Goal: Transaction & Acquisition: Purchase product/service

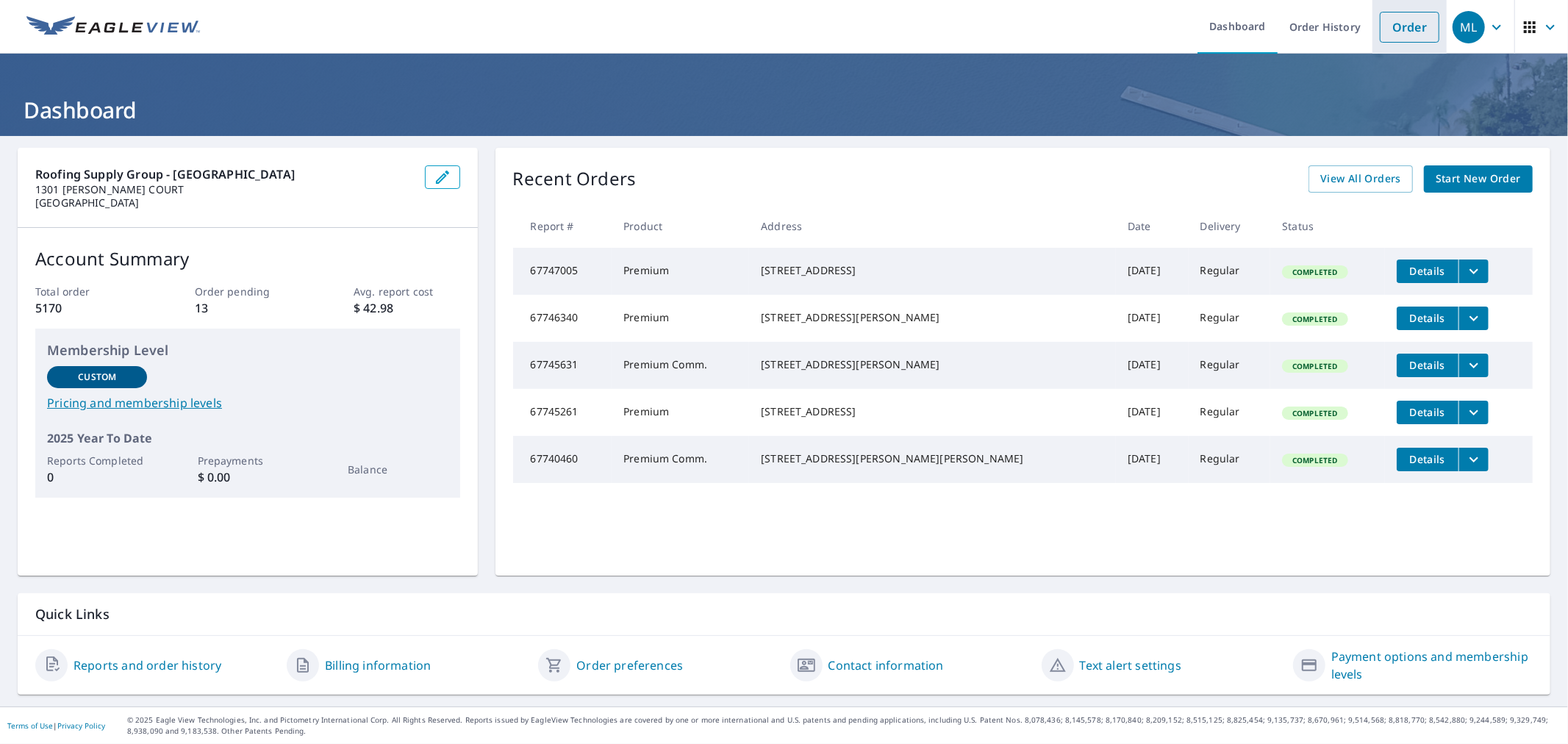
drag, startPoint x: 1383, startPoint y: 26, endPoint x: 1382, endPoint y: 39, distance: 13.0
click at [1384, 26] on link "Order" at bounding box center [1409, 27] width 60 height 31
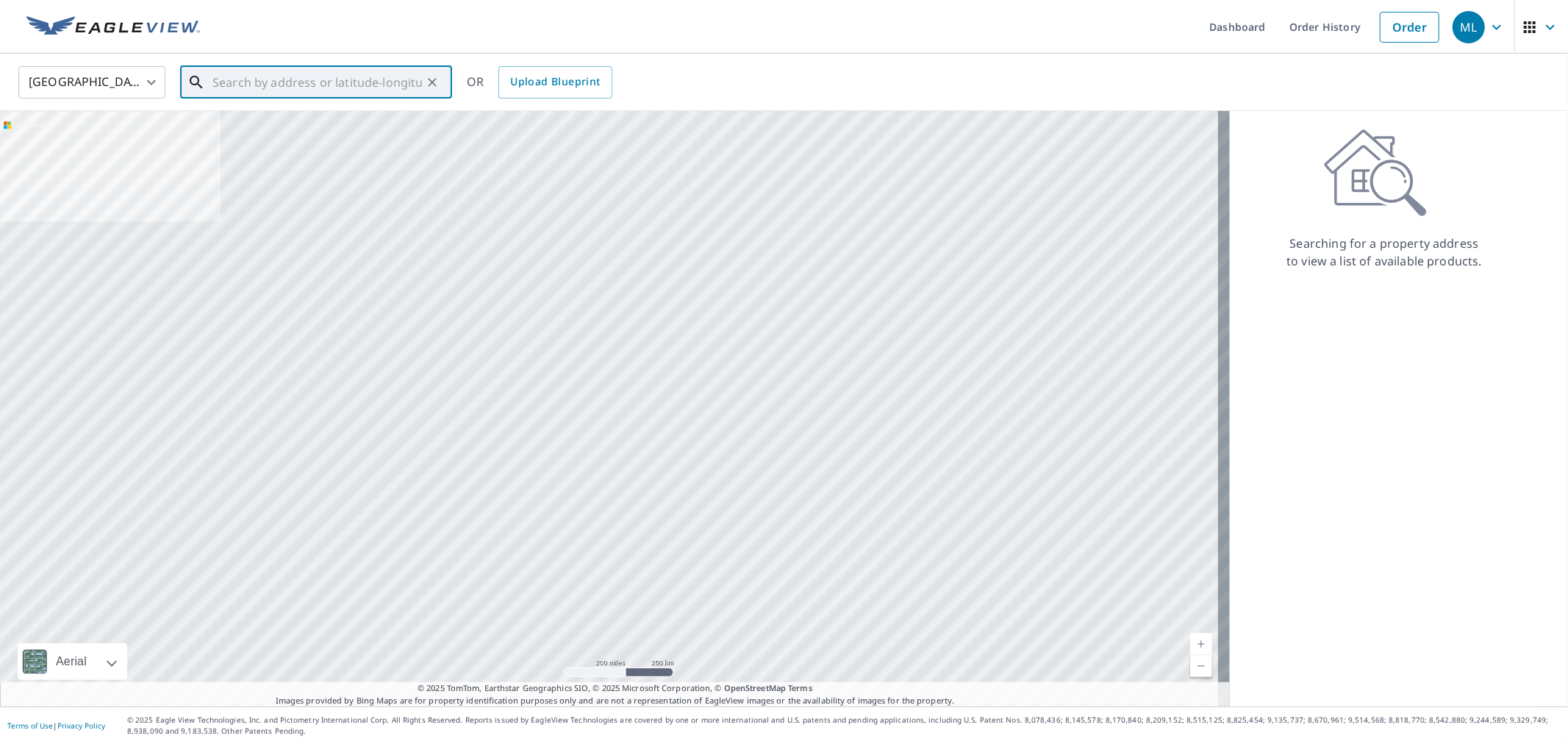
click at [319, 79] on input "text" at bounding box center [317, 82] width 209 height 41
click at [309, 88] on input "text" at bounding box center [317, 82] width 209 height 41
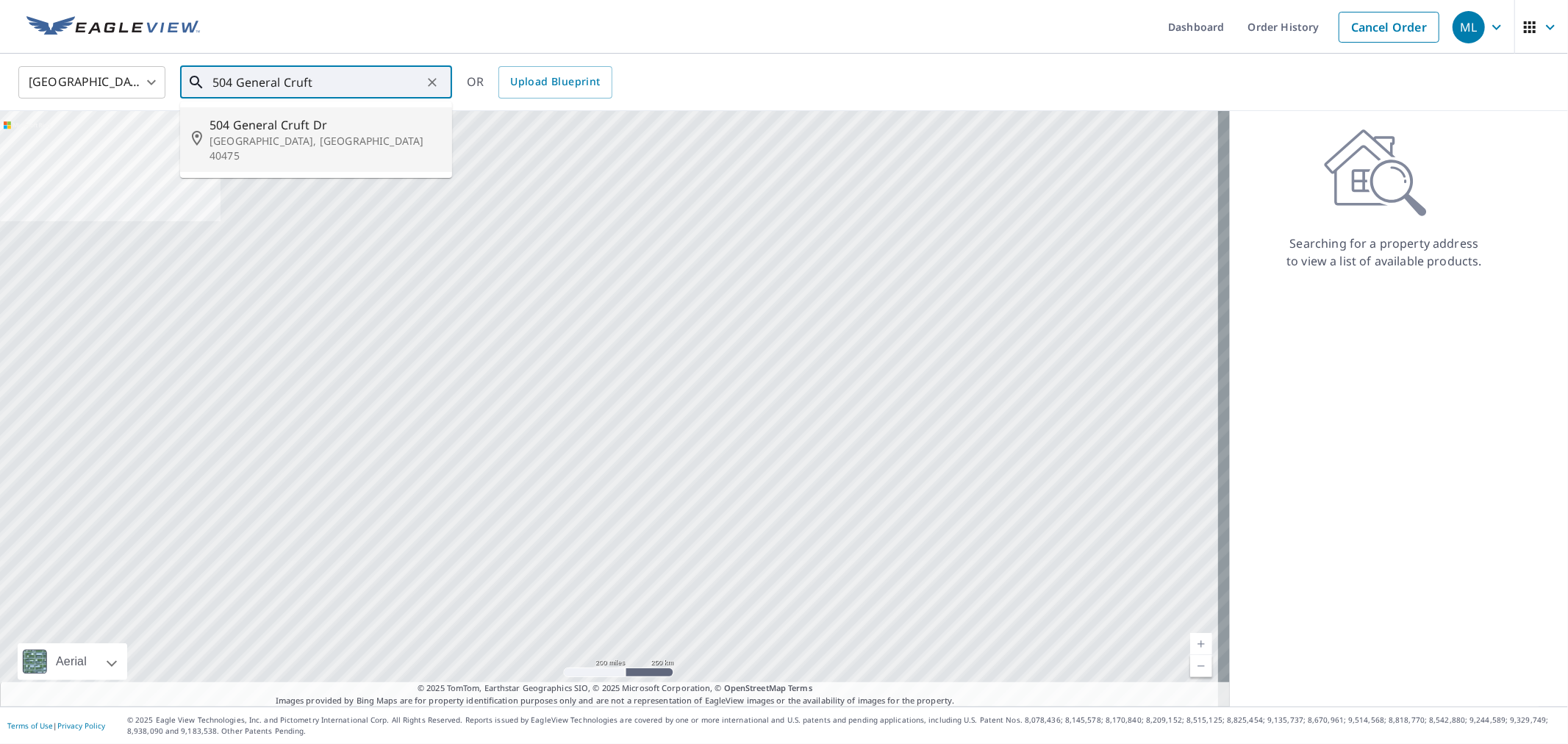
click at [296, 112] on li "[STREET_ADDRESS][PERSON_NAME]" at bounding box center [315, 139] width 272 height 64
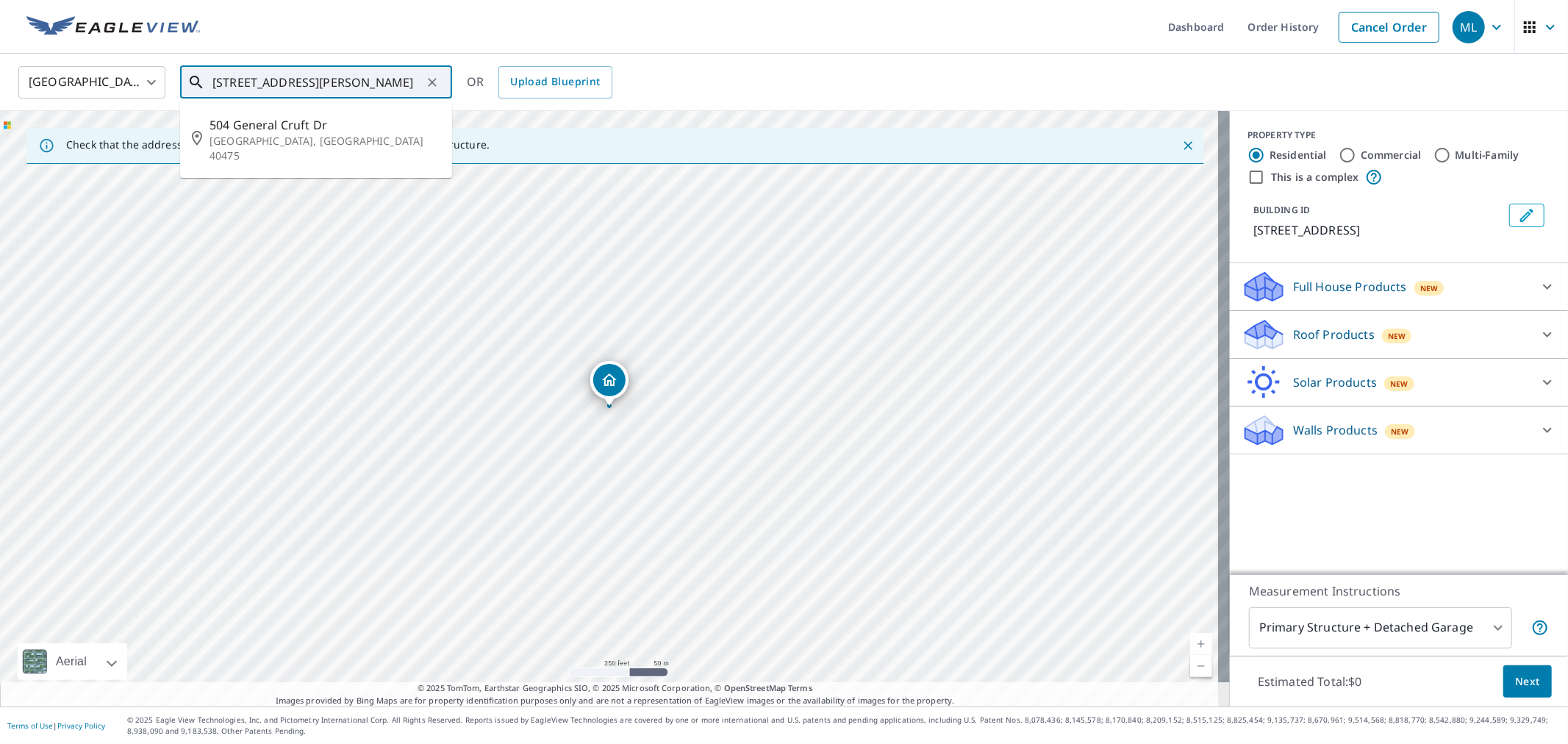
click at [213, 81] on input "[STREET_ADDRESS][PERSON_NAME]" at bounding box center [317, 82] width 209 height 41
drag, startPoint x: 213, startPoint y: 81, endPoint x: 321, endPoint y: 82, distance: 108.0
click at [321, 82] on input "[STREET_ADDRESS][PERSON_NAME]" at bounding box center [317, 82] width 209 height 41
paste input "0304826"
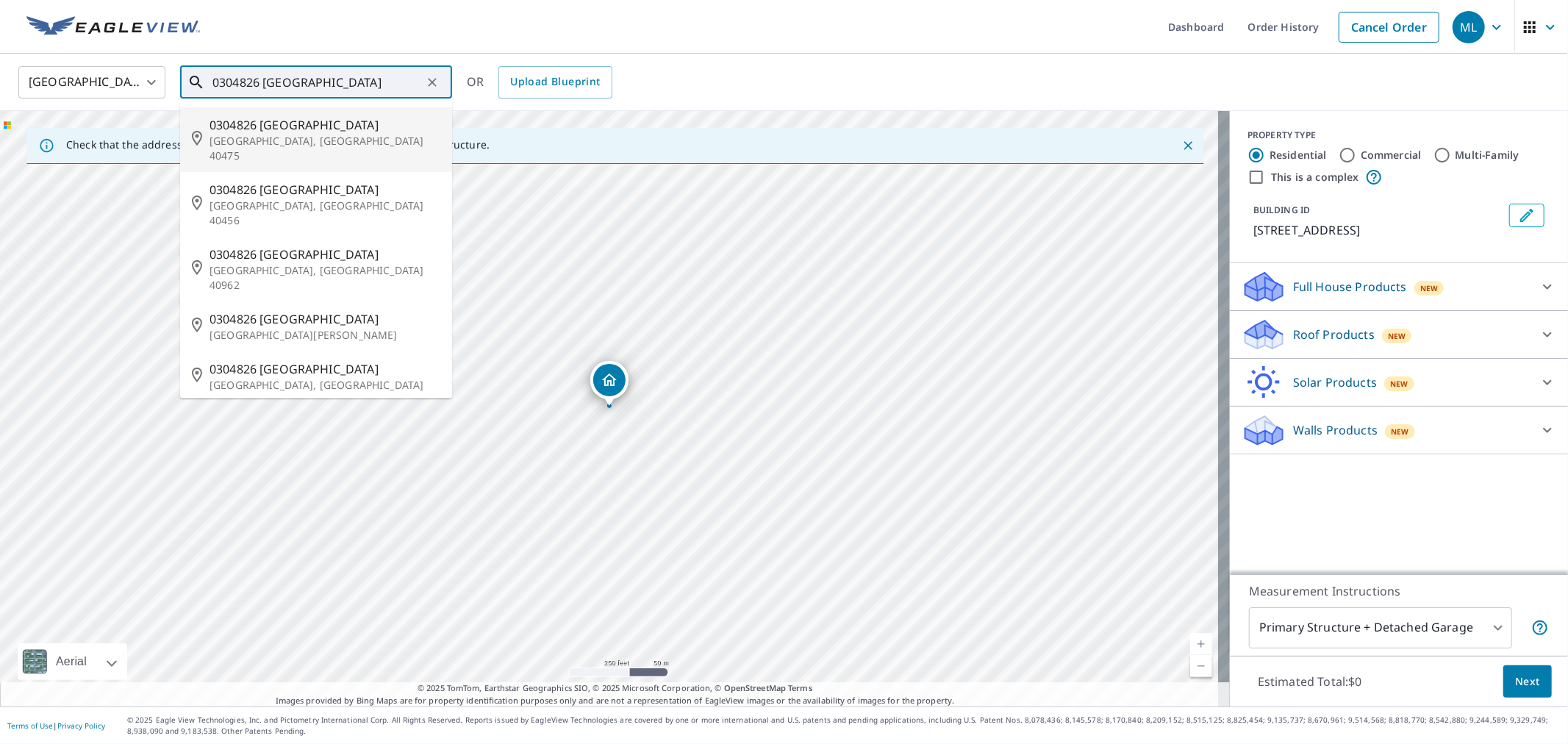
drag, startPoint x: 192, startPoint y: 84, endPoint x: 153, endPoint y: 84, distance: 39.0
click at [153, 84] on div "[GEOGRAPHIC_DATA] [GEOGRAPHIC_DATA] ​ 0304826 [GEOGRAPHIC_DATA] ​ [GEOGRAPHIC_D…" at bounding box center [778, 81] width 1542 height 35
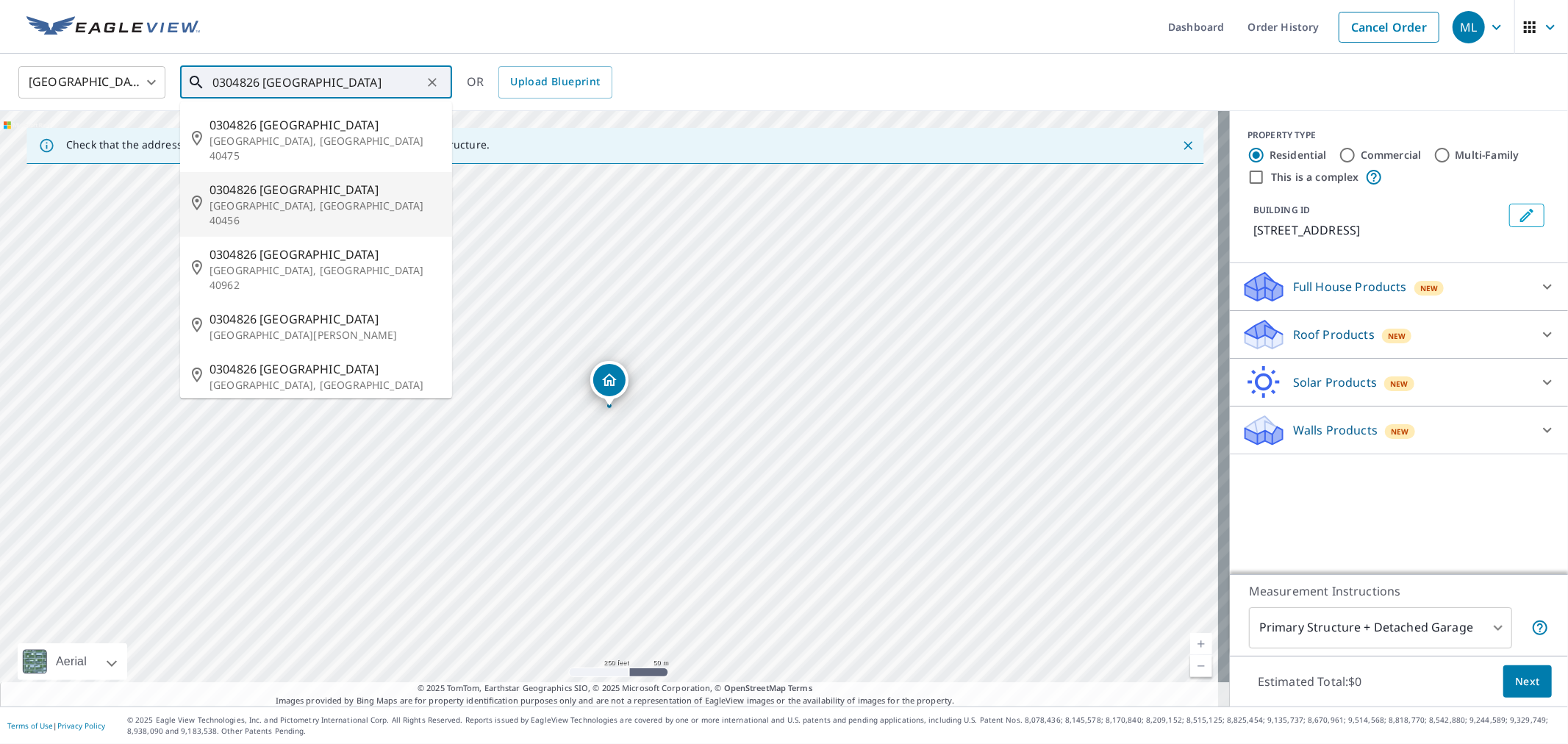
type input "0304826 [GEOGRAPHIC_DATA]"
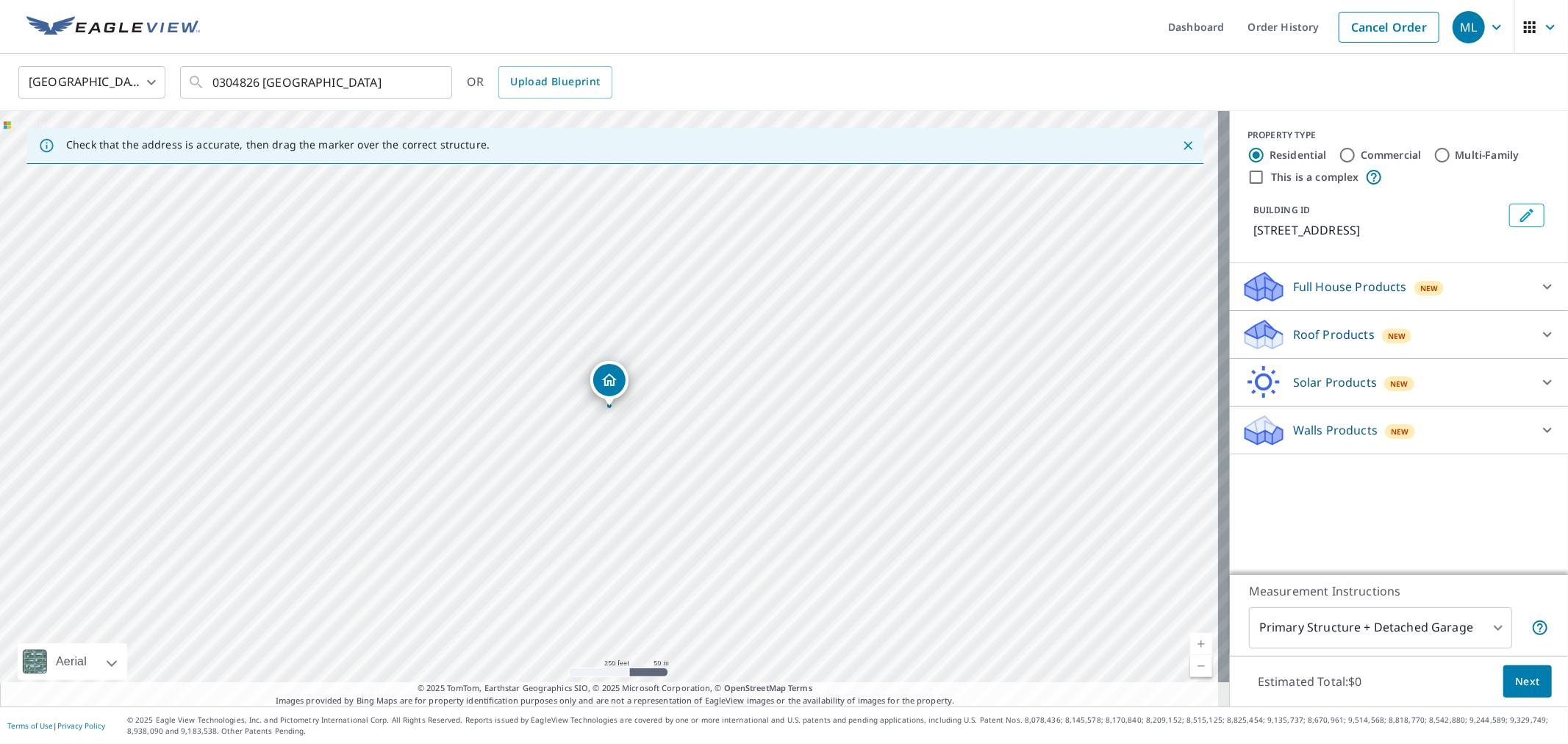
click at [1328, 334] on p "Roof Products" at bounding box center [1333, 334] width 81 height 18
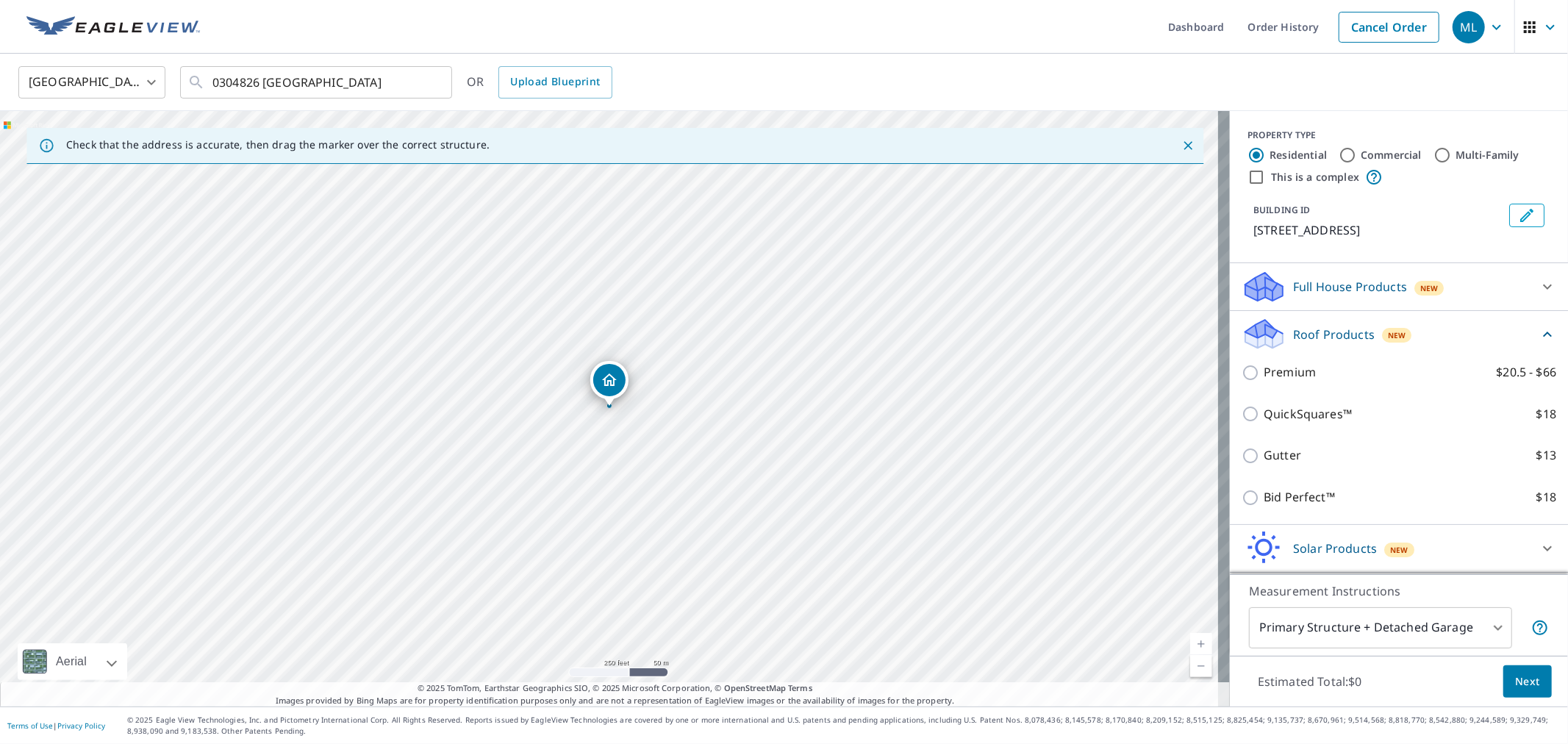
click at [1270, 381] on p "Premium" at bounding box center [1289, 372] width 52 height 19
click at [1263, 381] on input "Premium $20.5 - $66" at bounding box center [1253, 372] width 22 height 18
checkbox input "true"
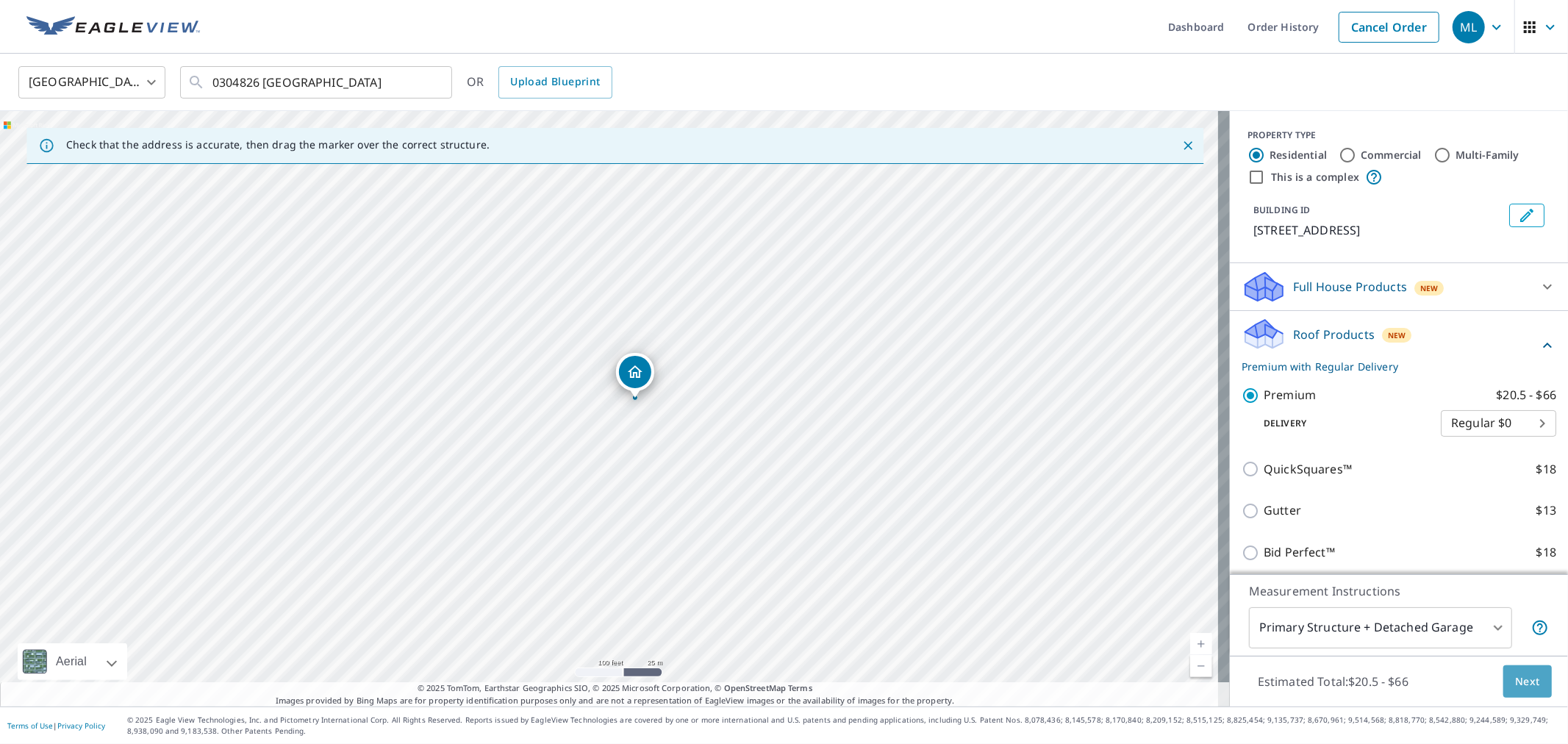
click at [1524, 681] on span "Next" at bounding box center [1527, 682] width 25 height 19
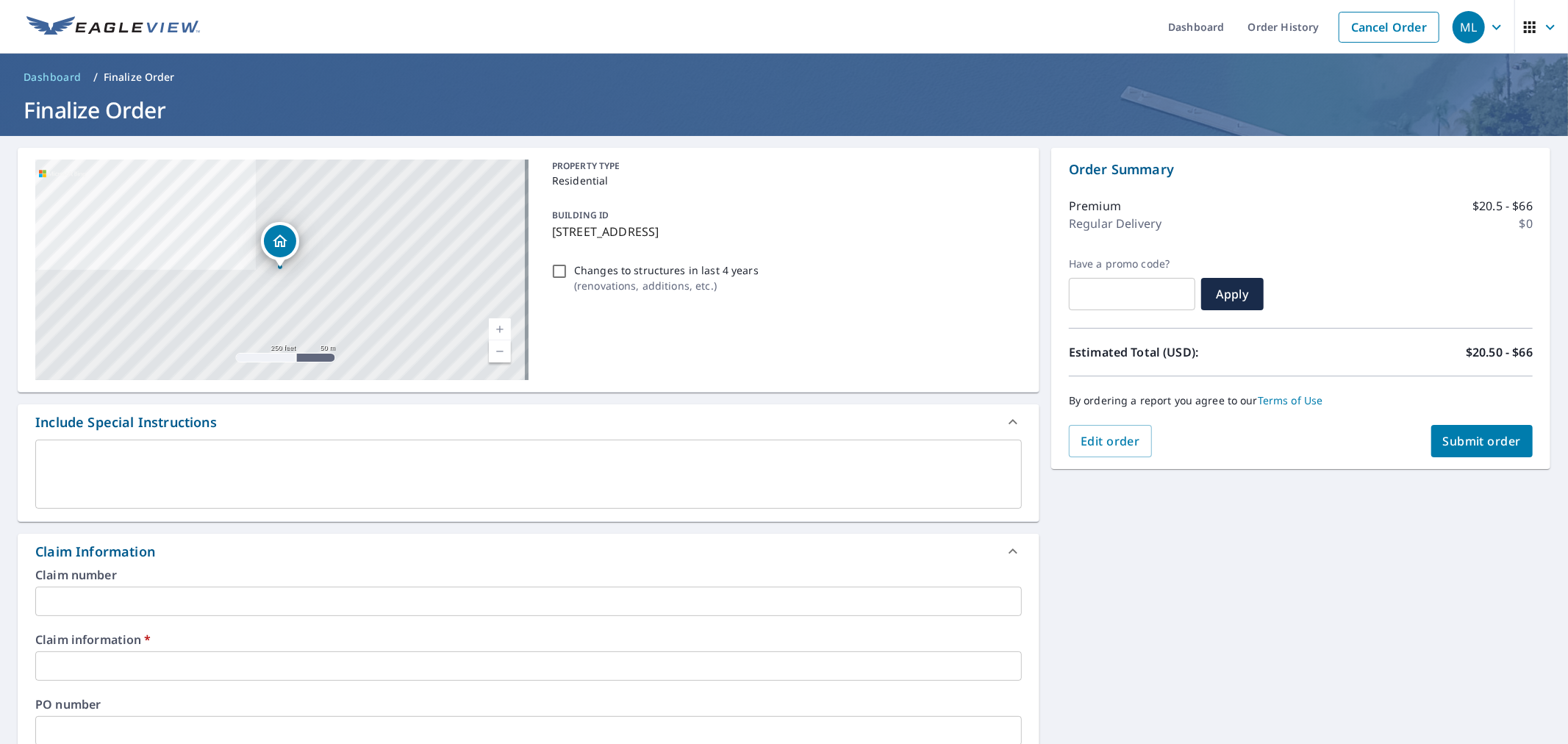
drag, startPoint x: 549, startPoint y: 229, endPoint x: 665, endPoint y: 232, distance: 116.0
click at [665, 232] on p "[STREET_ADDRESS]" at bounding box center [784, 231] width 464 height 18
checkbox input "true"
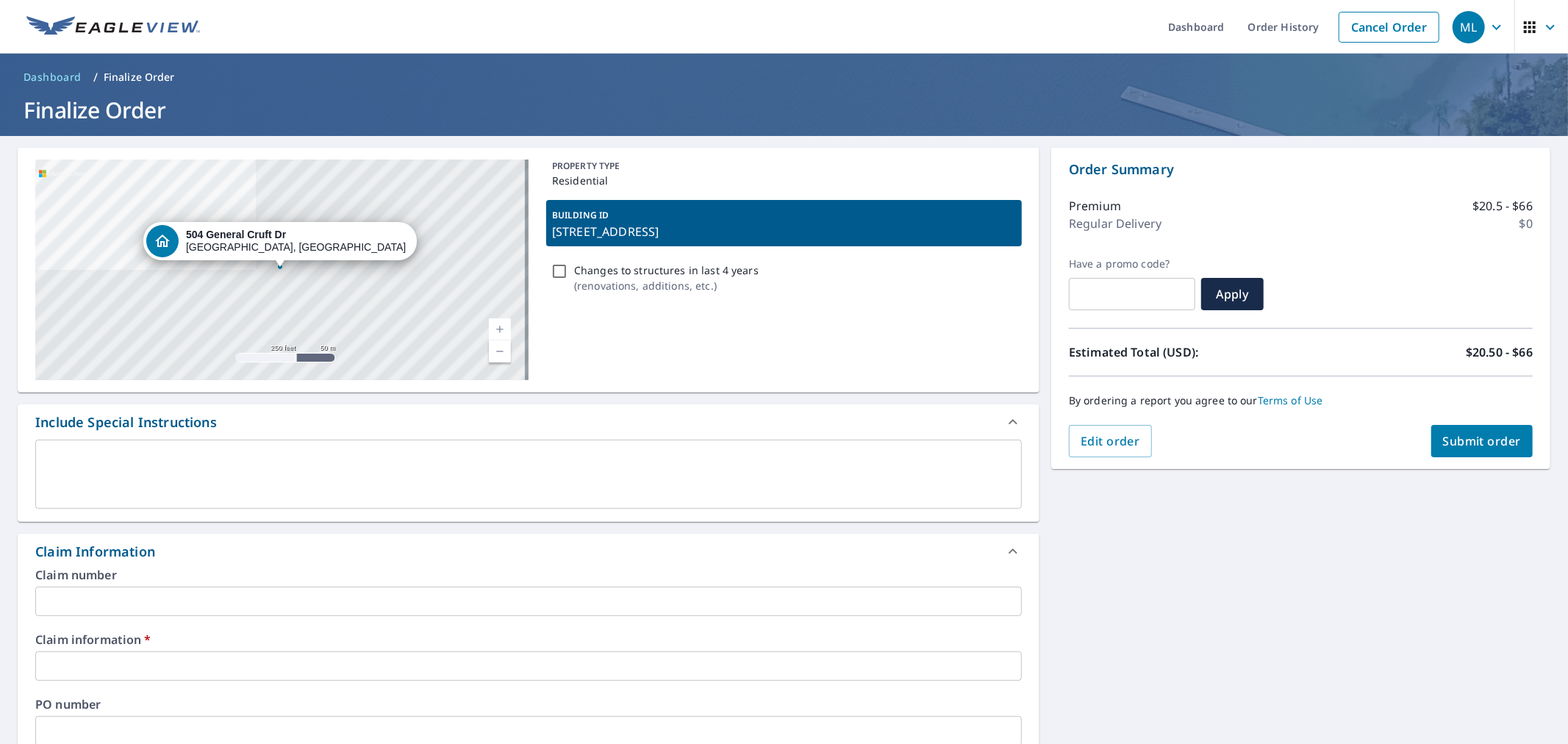
copy p "[STREET_ADDRESS]"
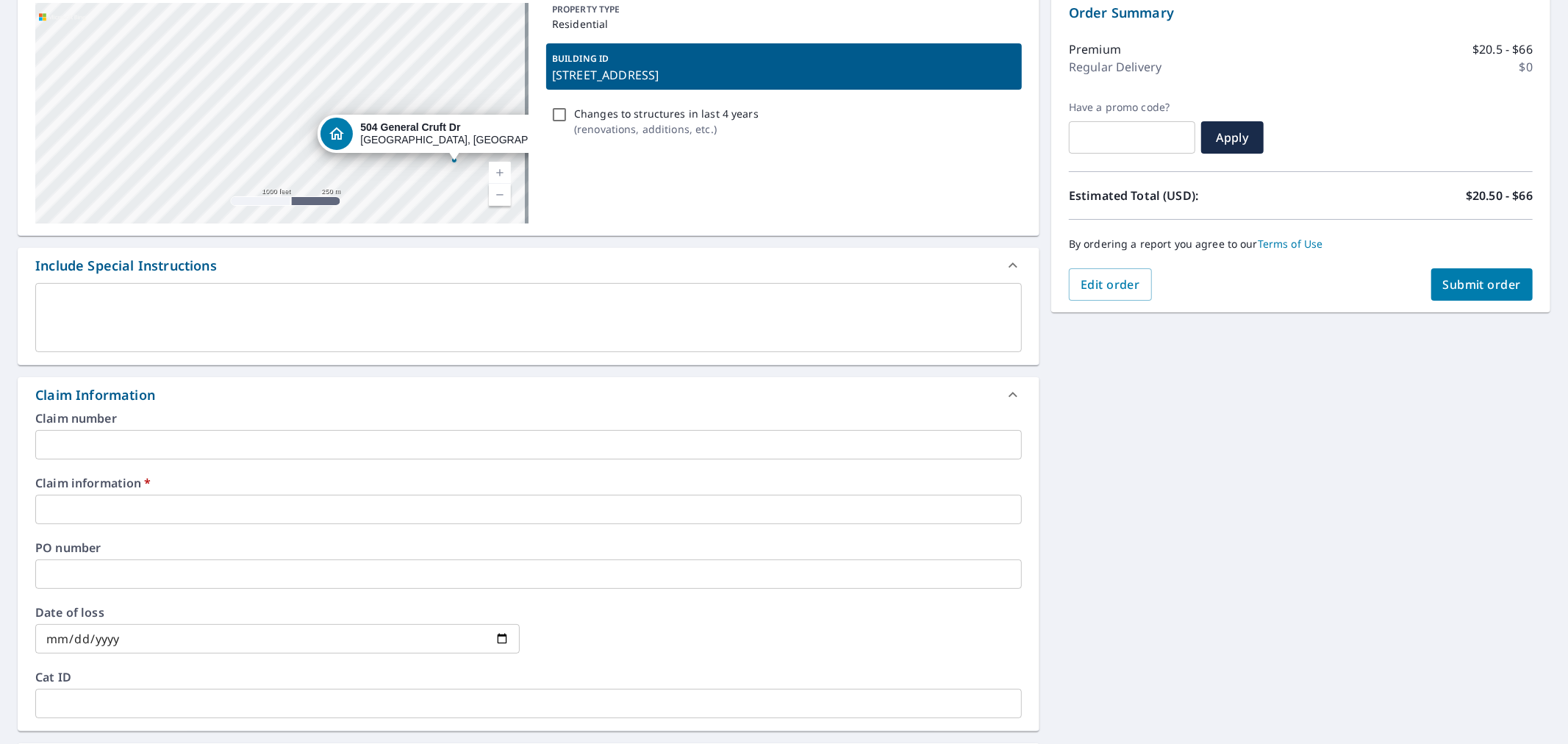
scroll to position [164, 0]
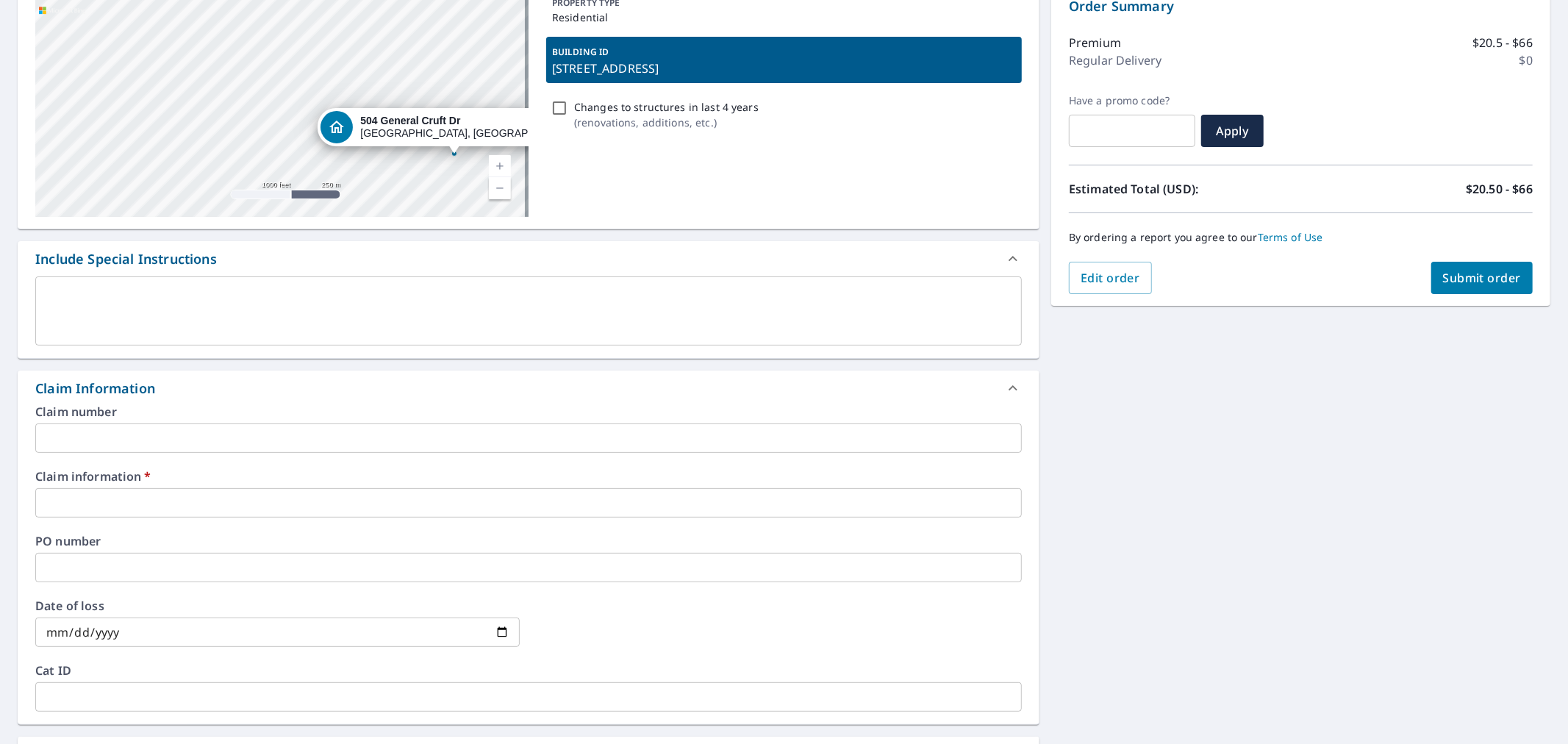
click at [302, 492] on input "text" at bounding box center [529, 503] width 987 height 29
paste input "[STREET_ADDRESS]"
type input "[STREET_ADDRESS]"
checkbox input "true"
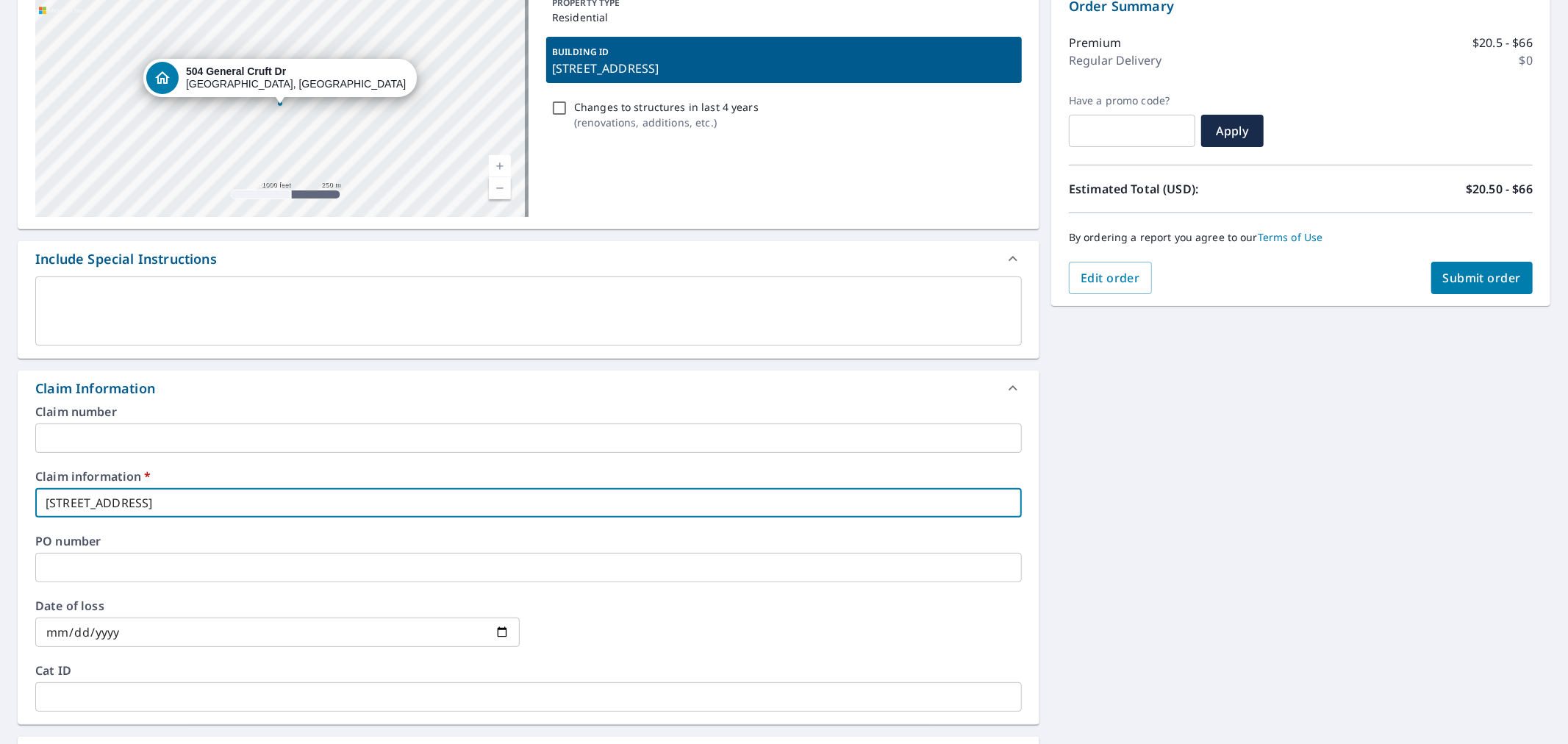
type input "[STREET_ADDRESS]"
click at [262, 444] on input "text" at bounding box center [529, 438] width 987 height 29
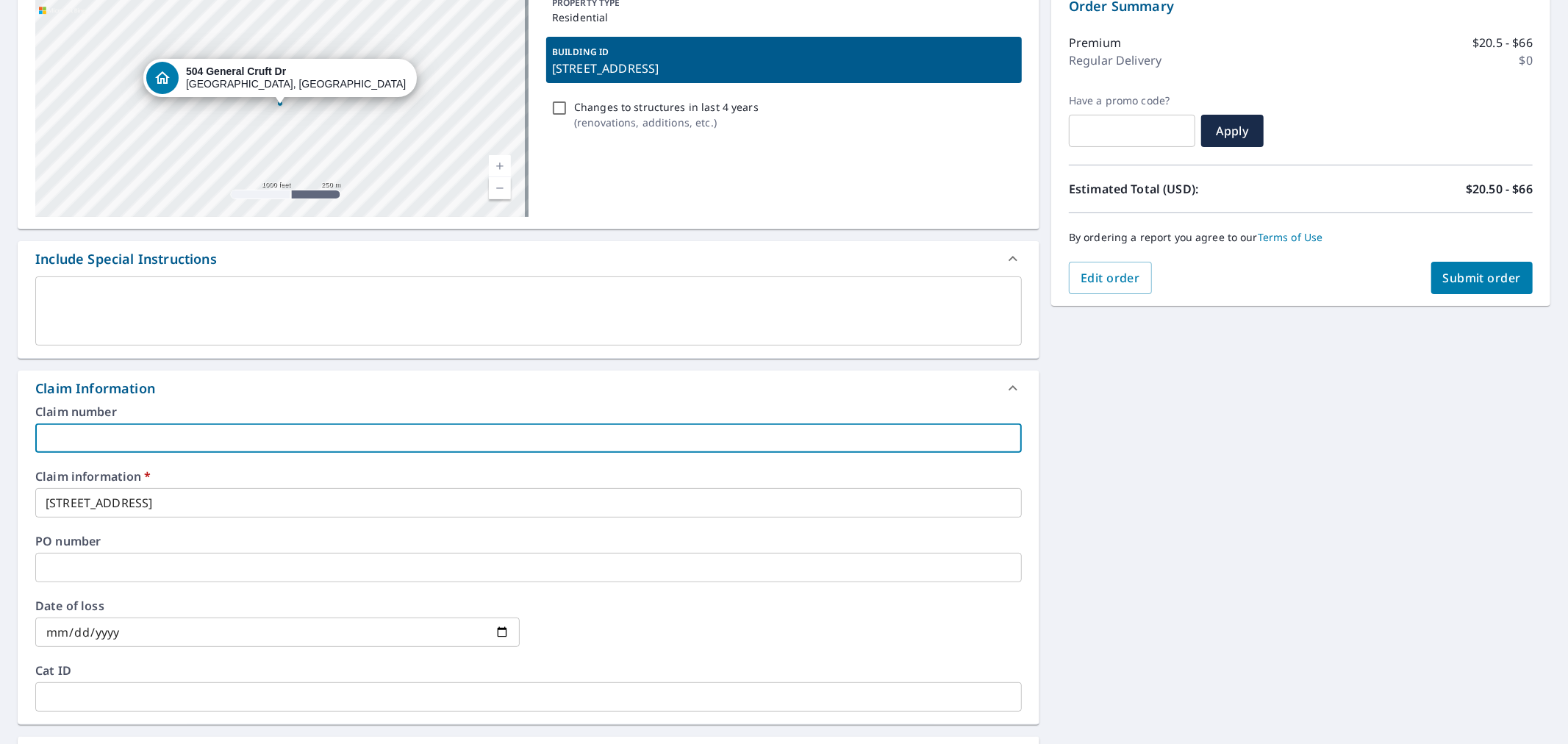
type input "Capstone Roofing"
checkbox input "true"
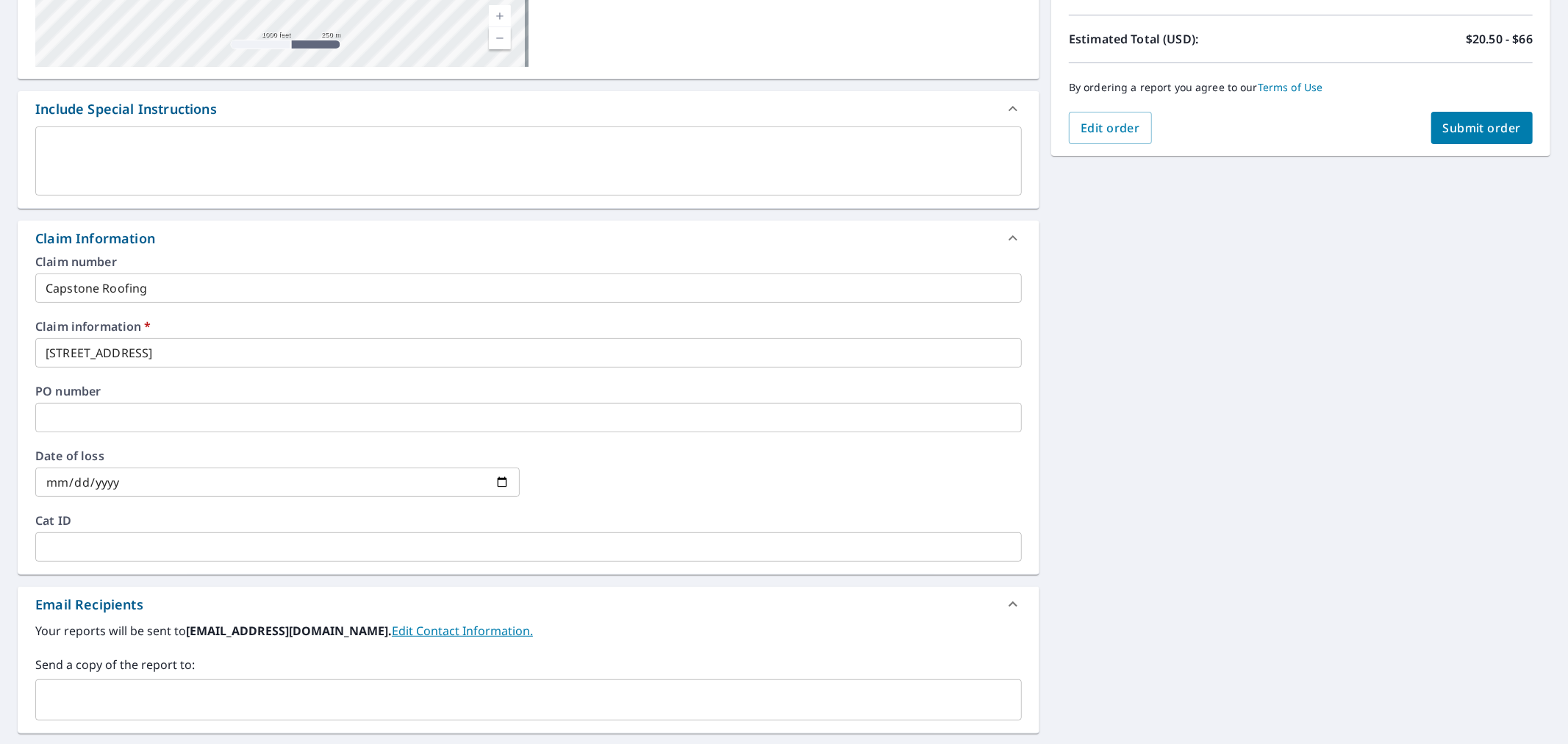
scroll to position [408, 0]
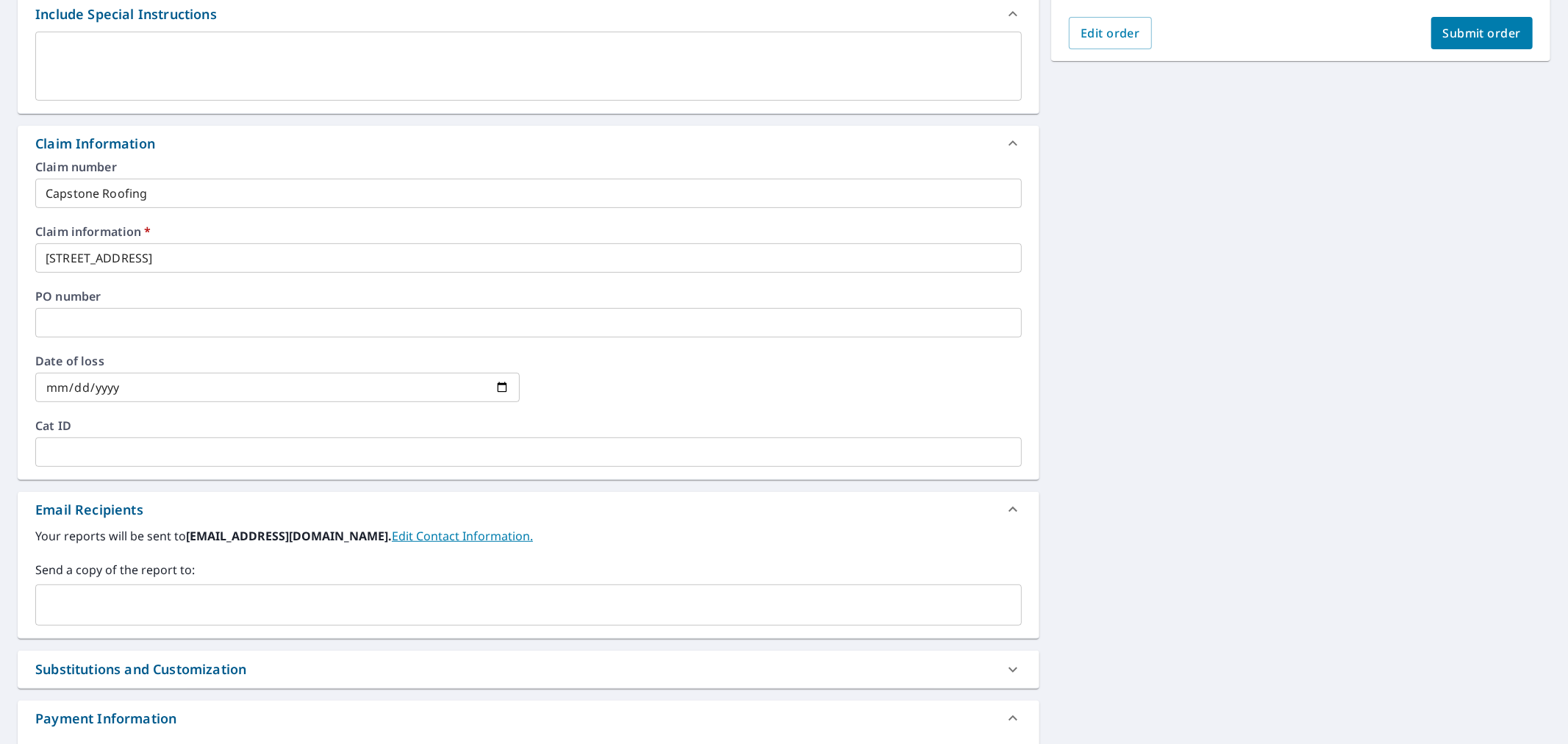
click at [257, 611] on input "text" at bounding box center [517, 604] width 951 height 28
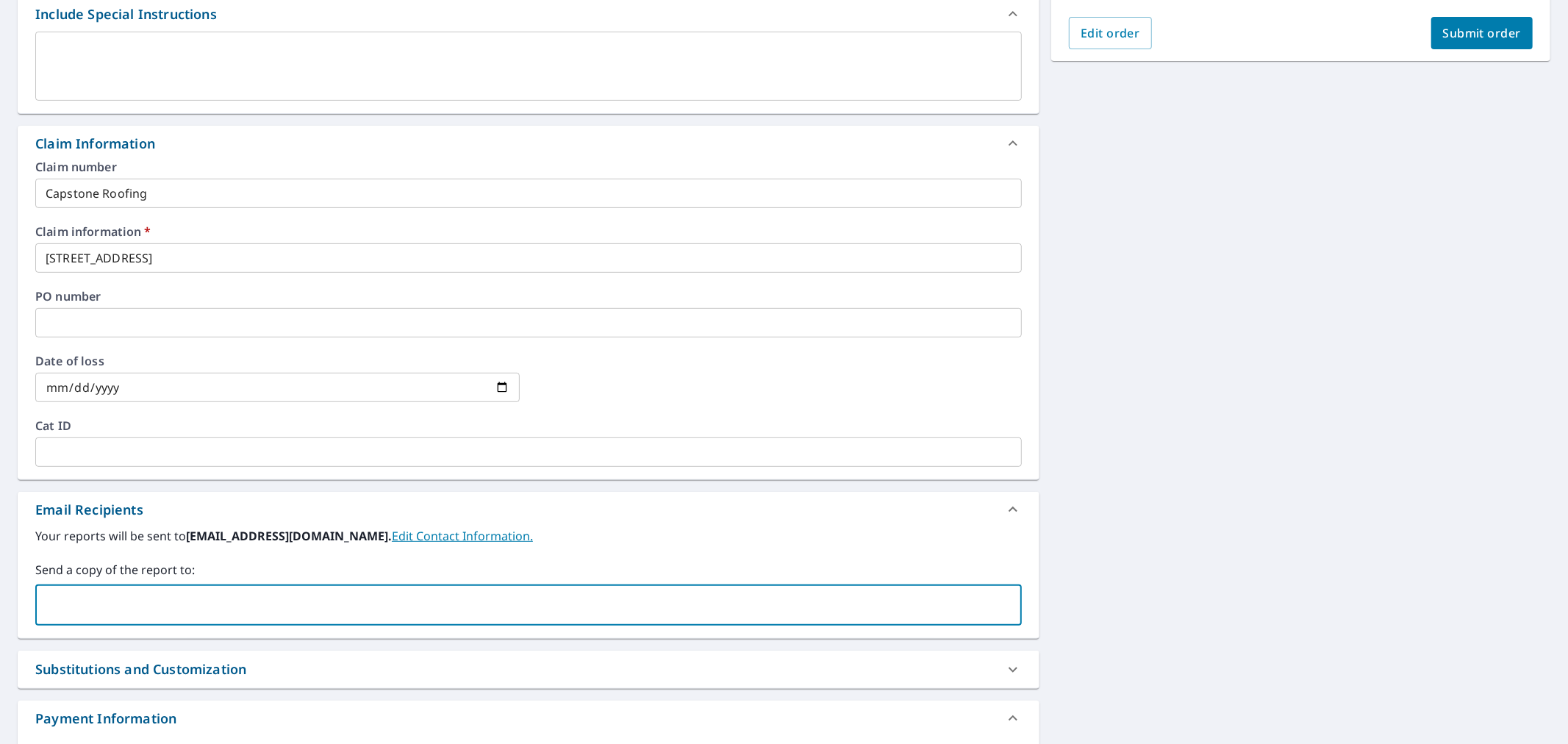
paste input "[EMAIL_ADDRESS][DOMAIN_NAME]"
type input "[EMAIL_ADDRESS][DOMAIN_NAME]"
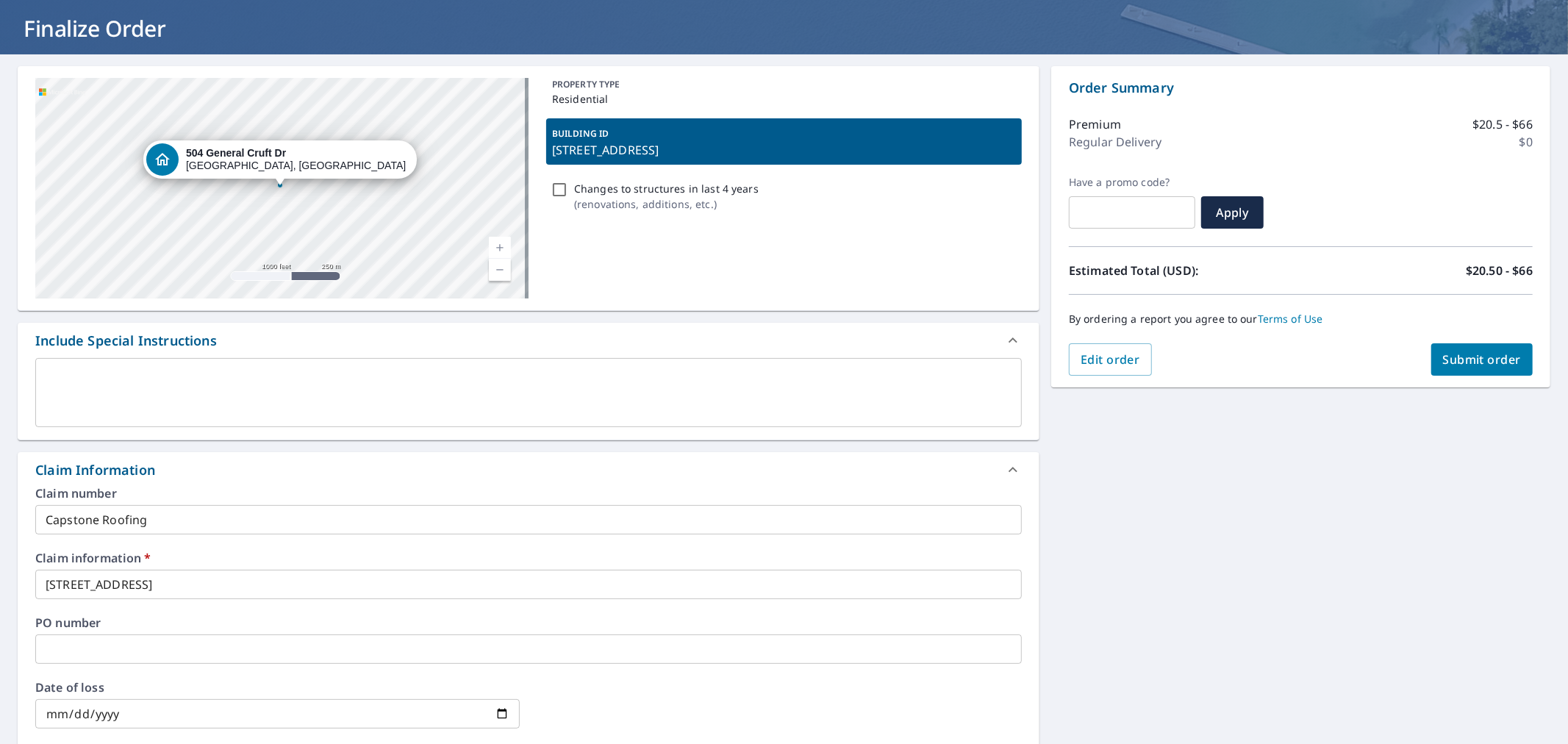
click at [1444, 371] on button "Submit order" at bounding box center [1482, 360] width 102 height 33
checkbox input "true"
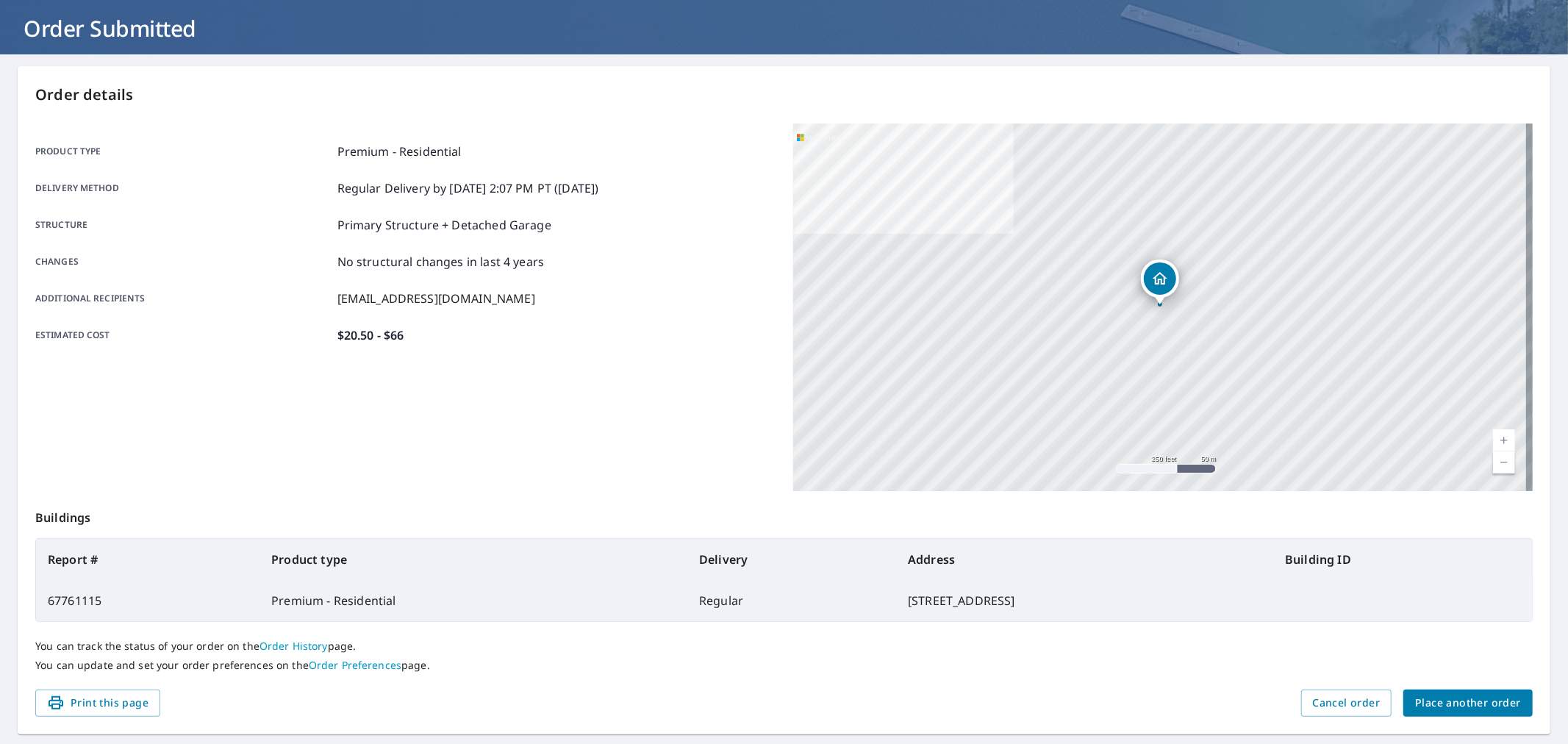
click at [1483, 708] on span "Place another order" at bounding box center [1467, 703] width 106 height 19
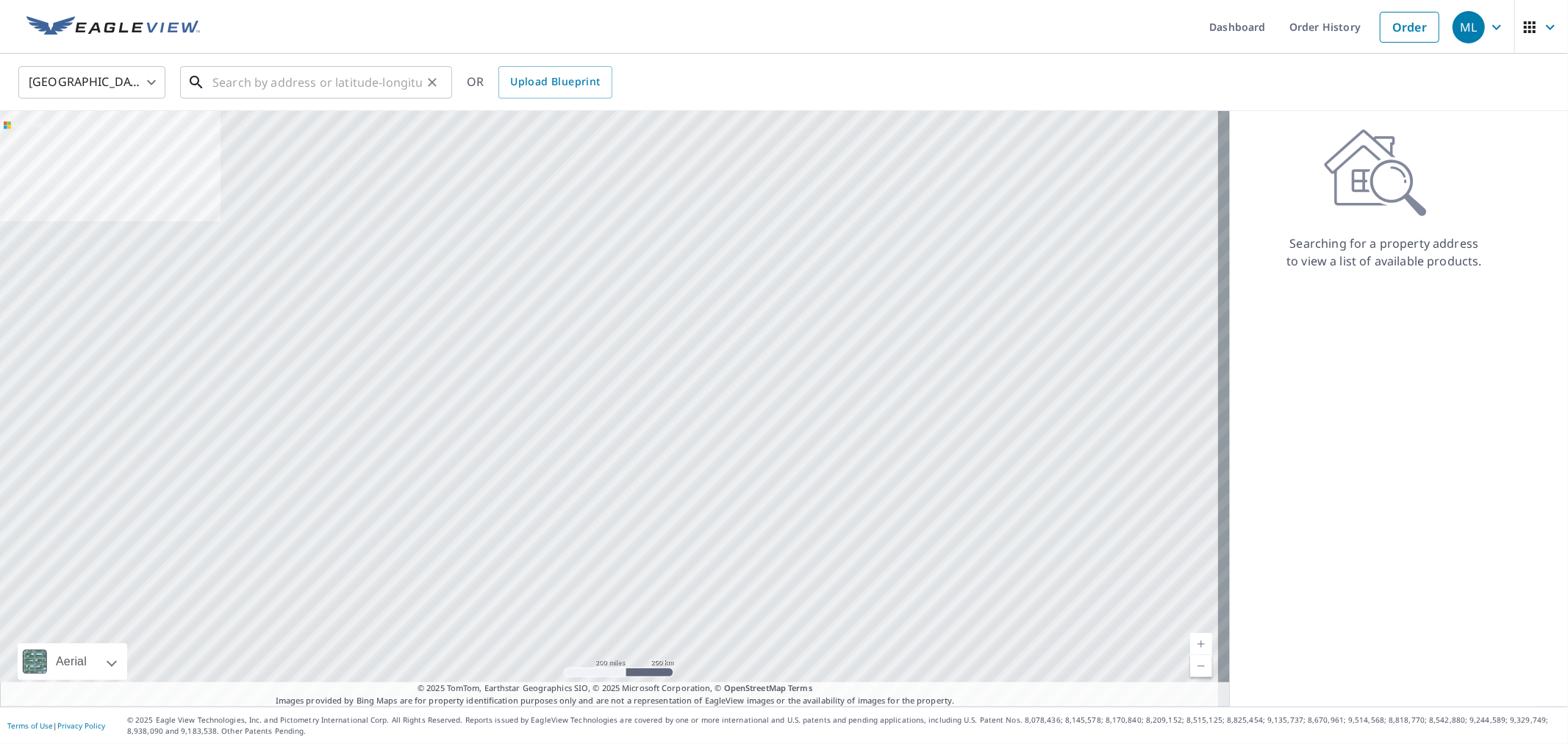
click at [243, 78] on input "text" at bounding box center [317, 82] width 209 height 41
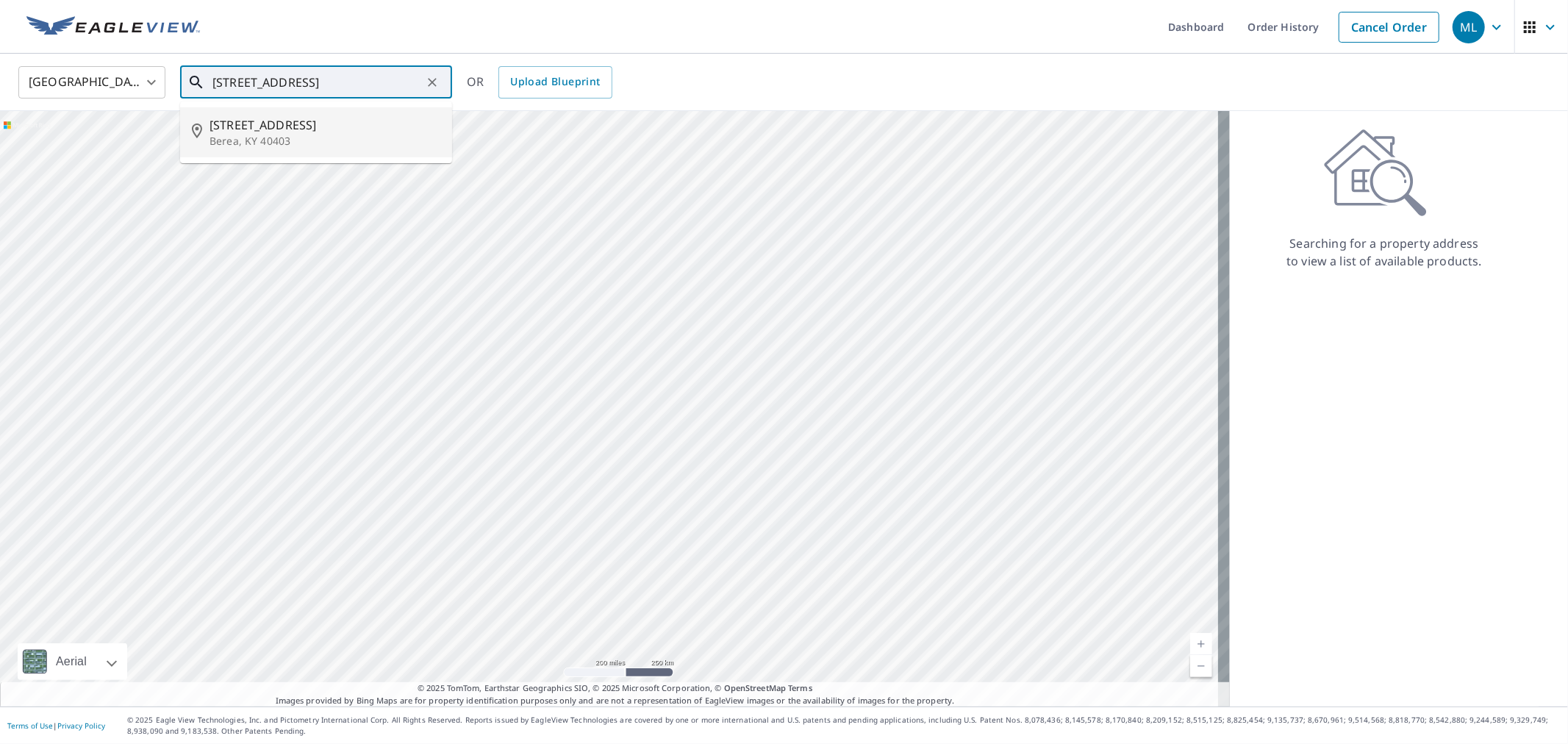
click at [262, 133] on span "[STREET_ADDRESS]" at bounding box center [325, 125] width 231 height 18
type input "[STREET_ADDRESS]"
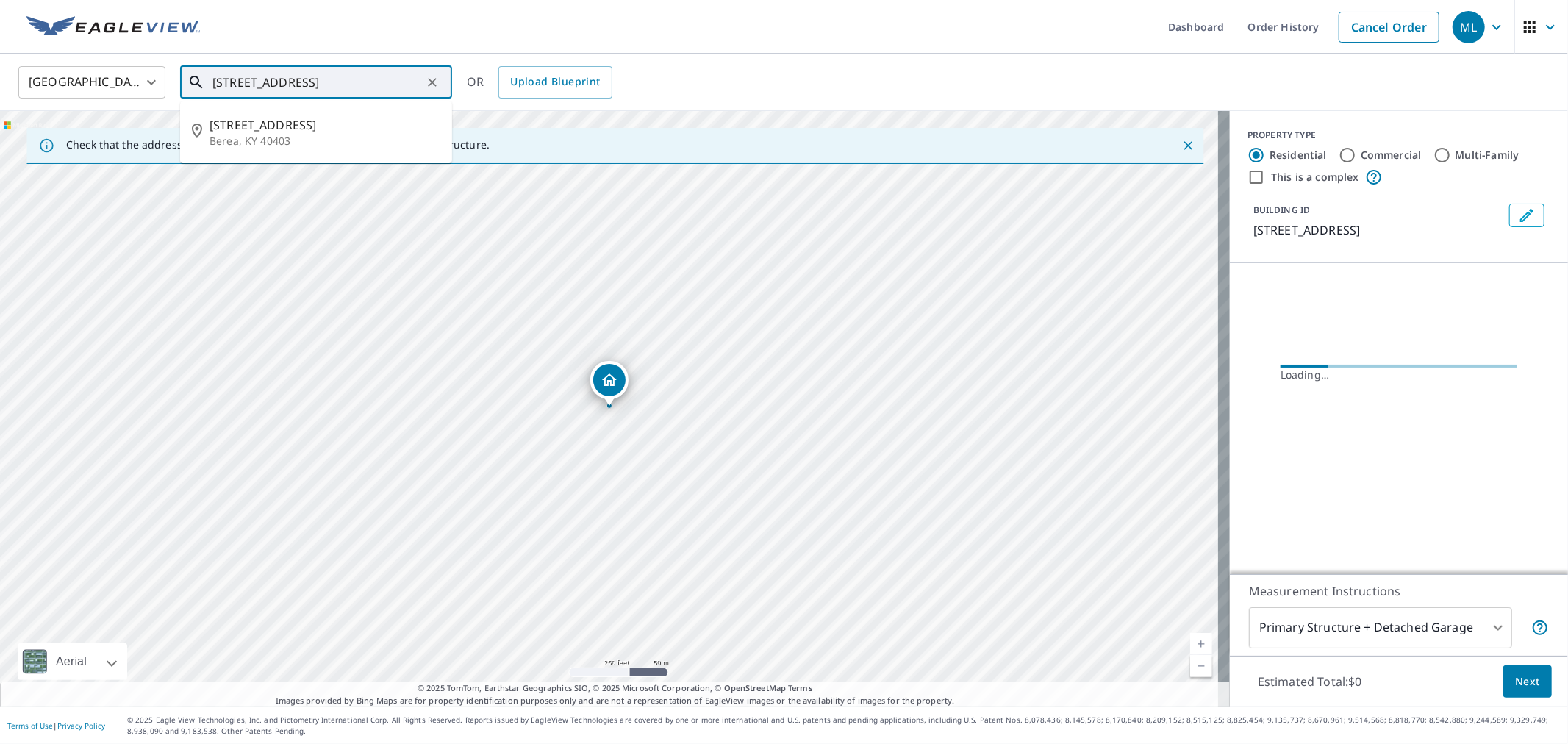
drag, startPoint x: 215, startPoint y: 82, endPoint x: 386, endPoint y: 84, distance: 171.0
click at [386, 84] on input "[STREET_ADDRESS]" at bounding box center [317, 82] width 209 height 41
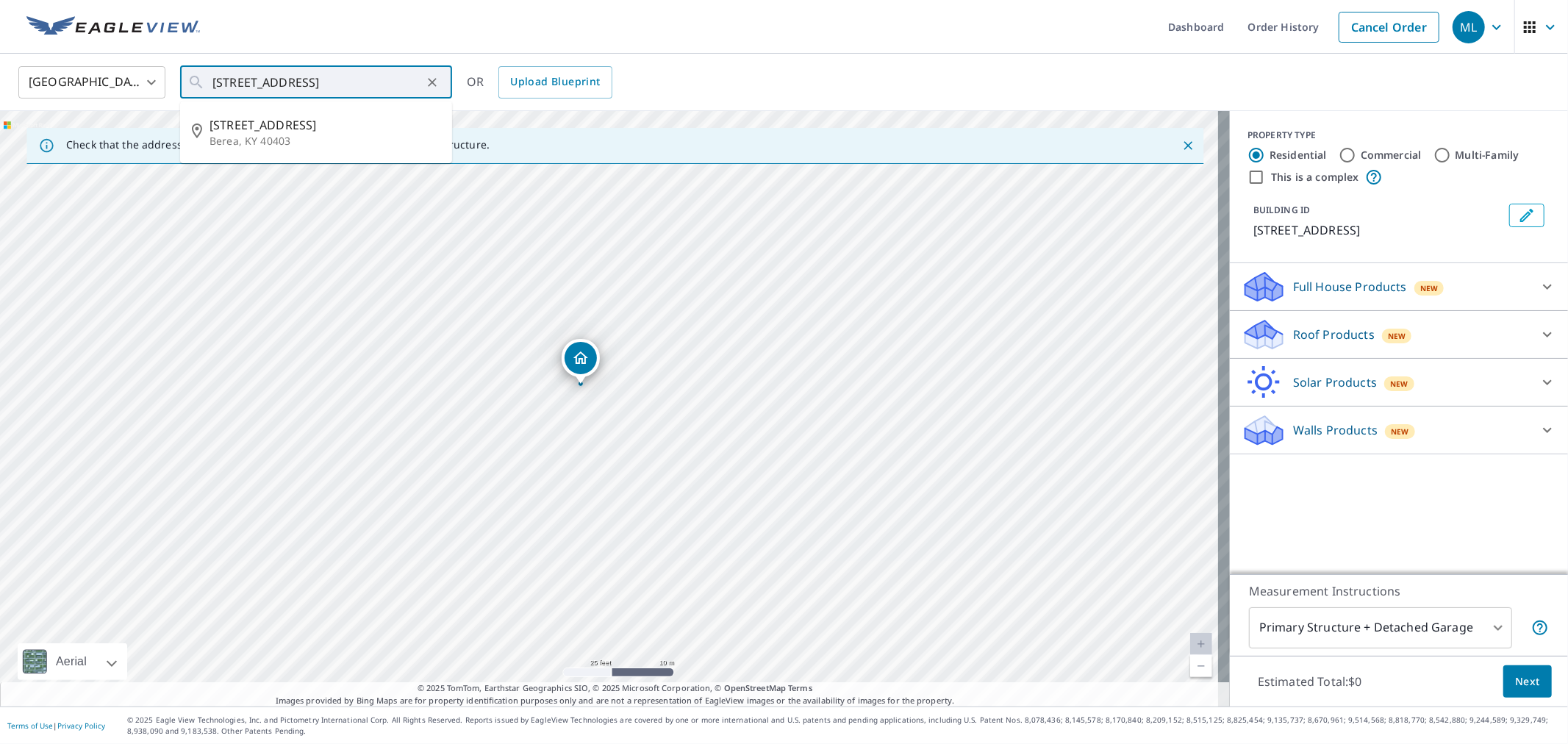
click at [1309, 343] on p "Roof Products" at bounding box center [1333, 334] width 81 height 18
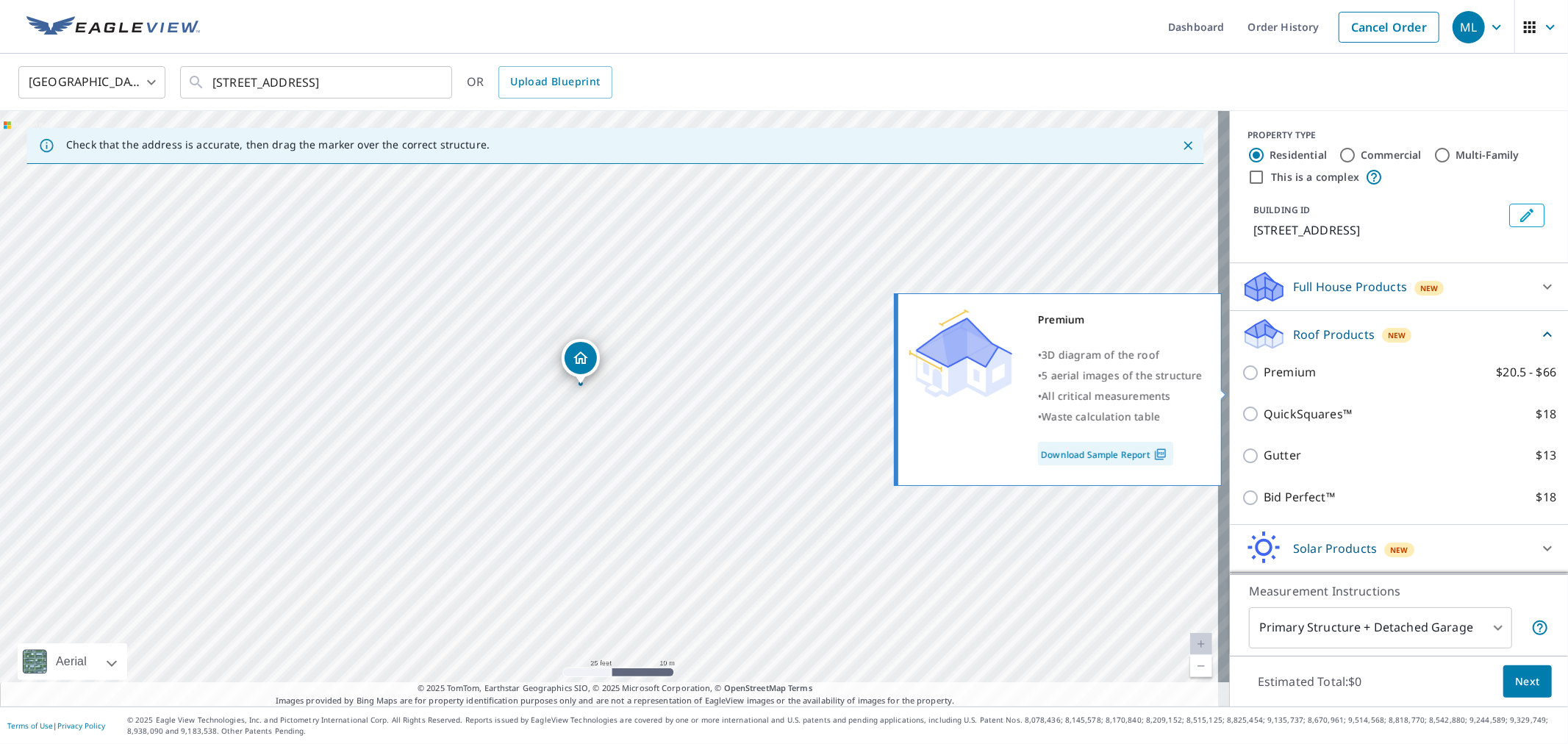
click at [1288, 381] on p "Premium" at bounding box center [1289, 372] width 52 height 19
click at [1263, 381] on input "Premium $20.5 - $66" at bounding box center [1253, 372] width 22 height 18
checkbox input "true"
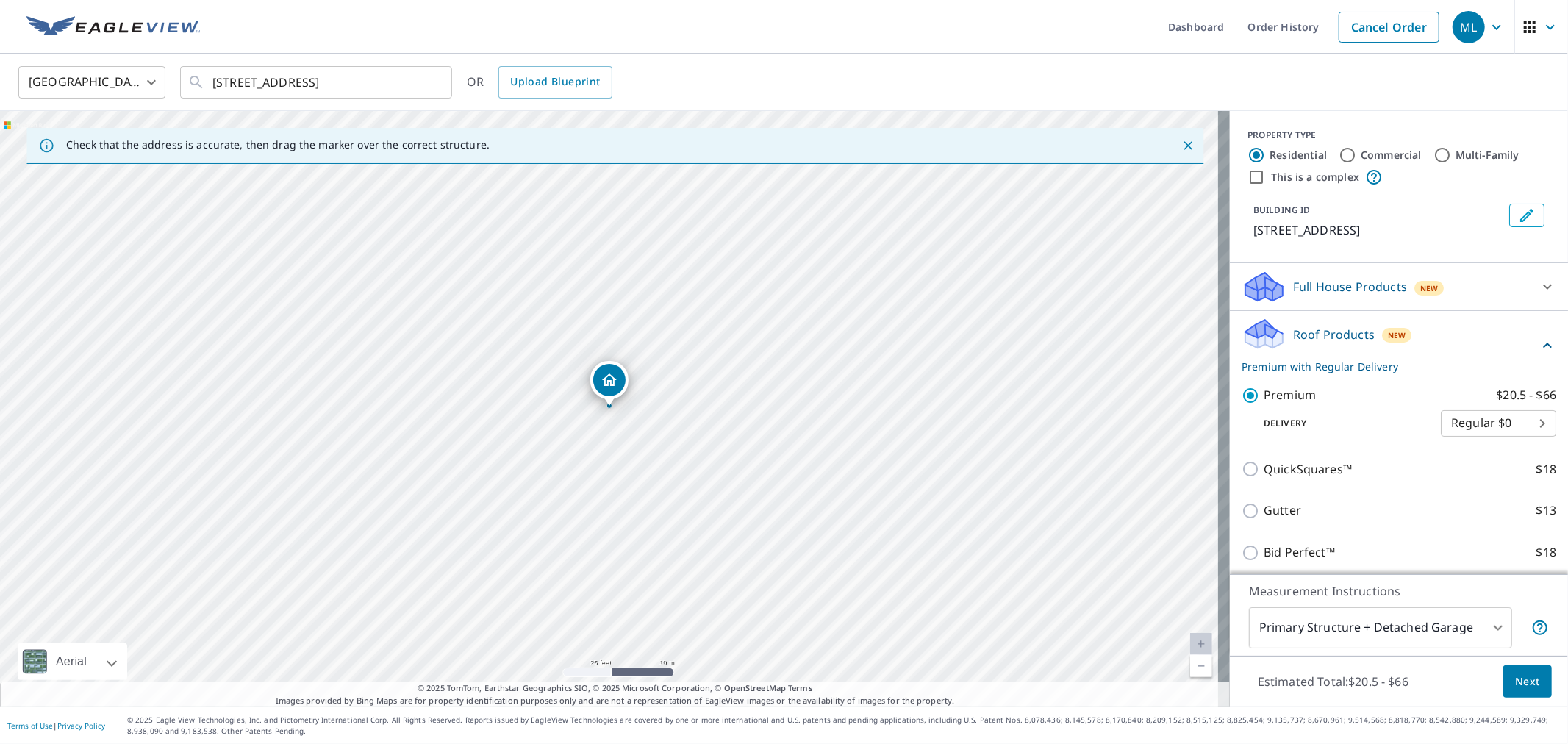
click at [1519, 682] on span "Next" at bounding box center [1527, 682] width 25 height 19
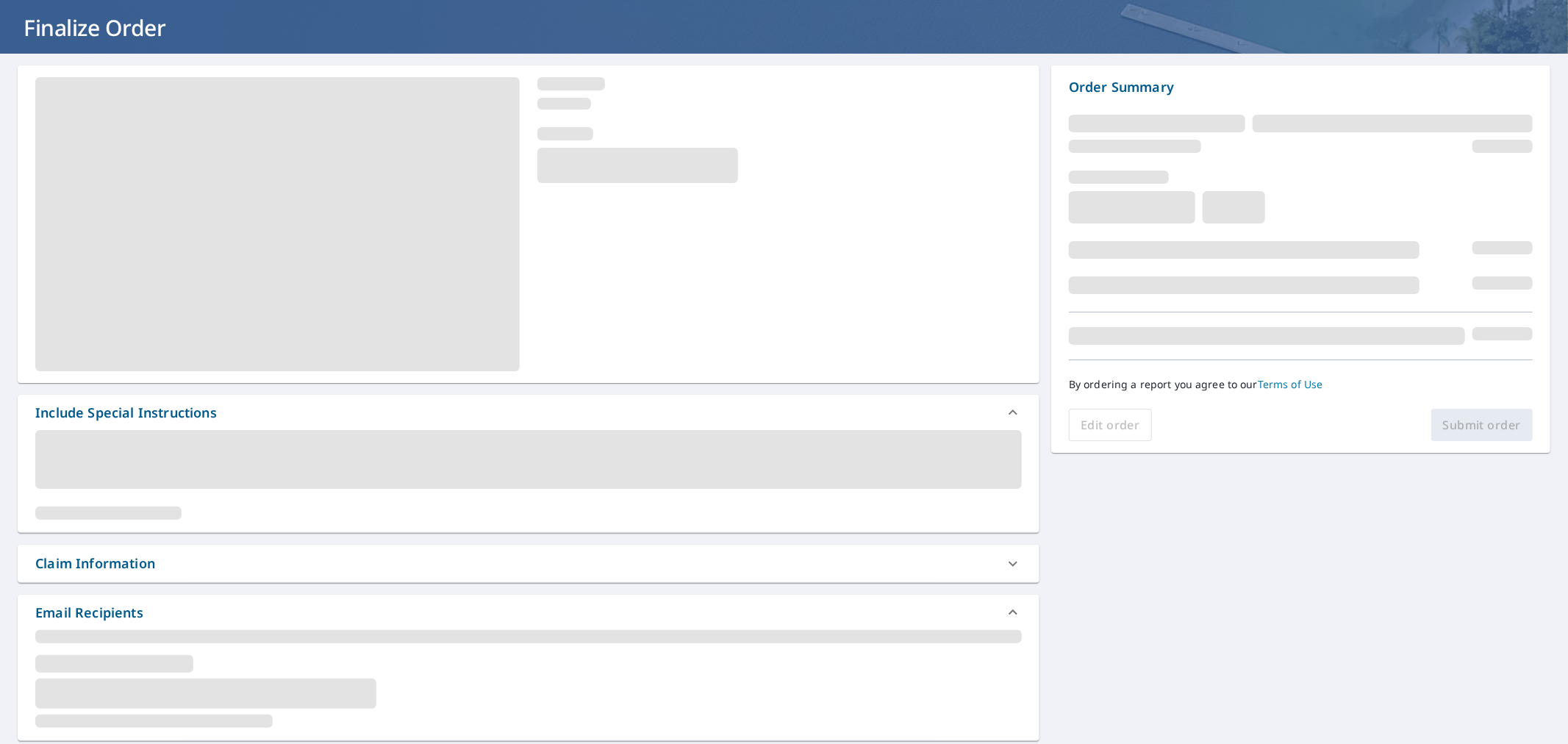
scroll to position [245, 0]
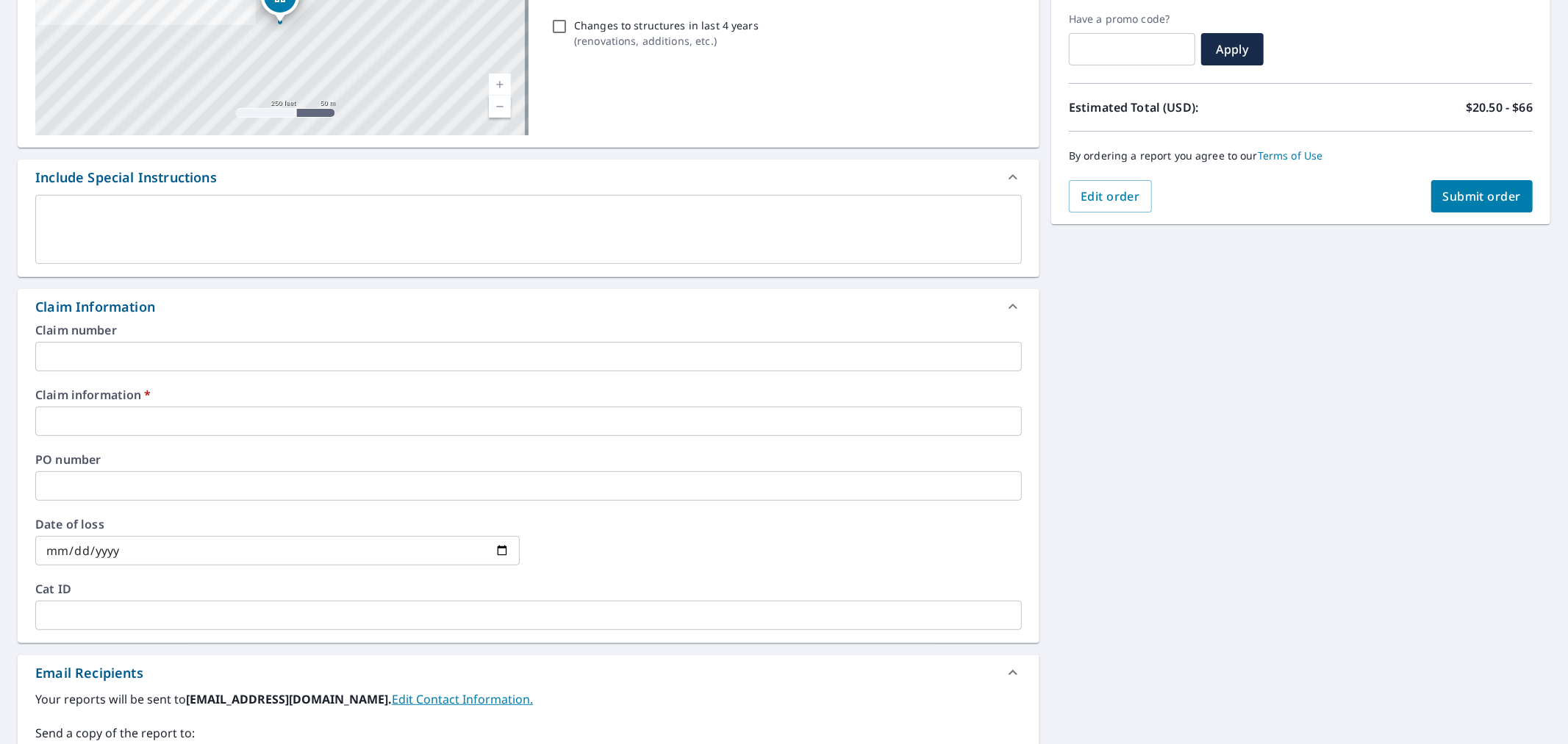
click at [275, 413] on input "text" at bounding box center [529, 421] width 987 height 29
paste input "[STREET_ADDRESS]"
type input "[STREET_ADDRESS]"
checkbox input "true"
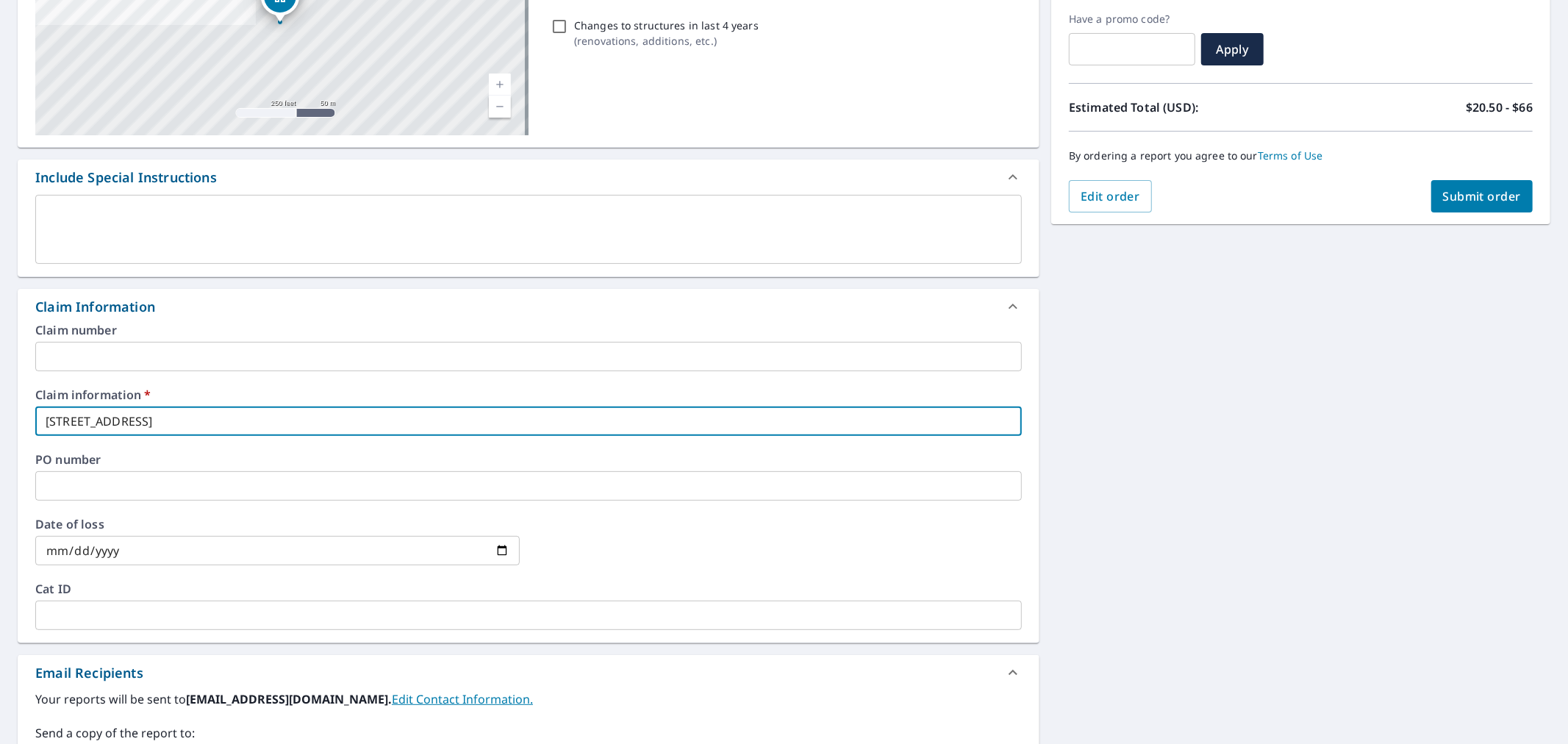
type input "[STREET_ADDRESS]"
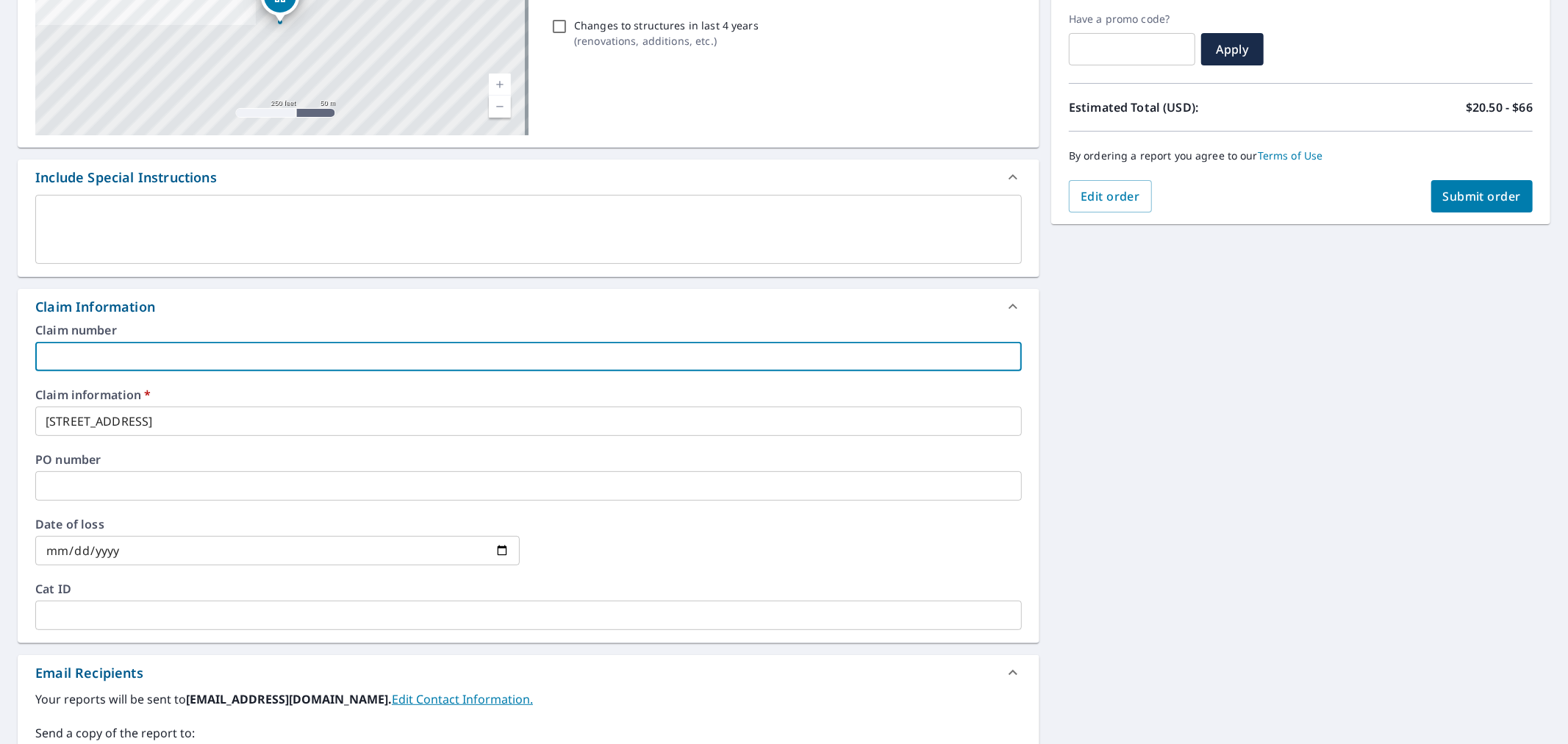
click at [231, 348] on input "text" at bounding box center [529, 356] width 987 height 29
type input "Capstone Roofing"
checkbox input "true"
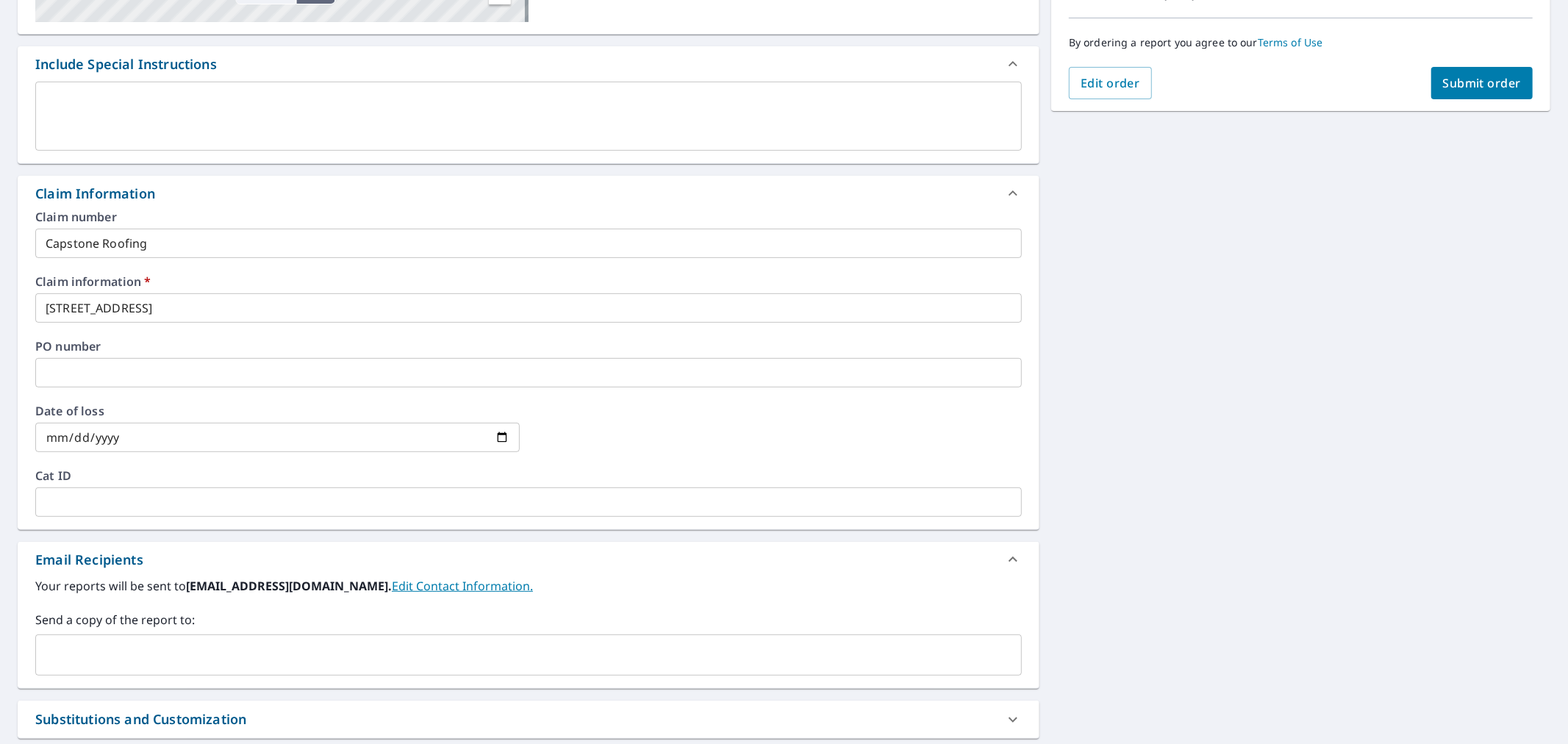
scroll to position [508, 0]
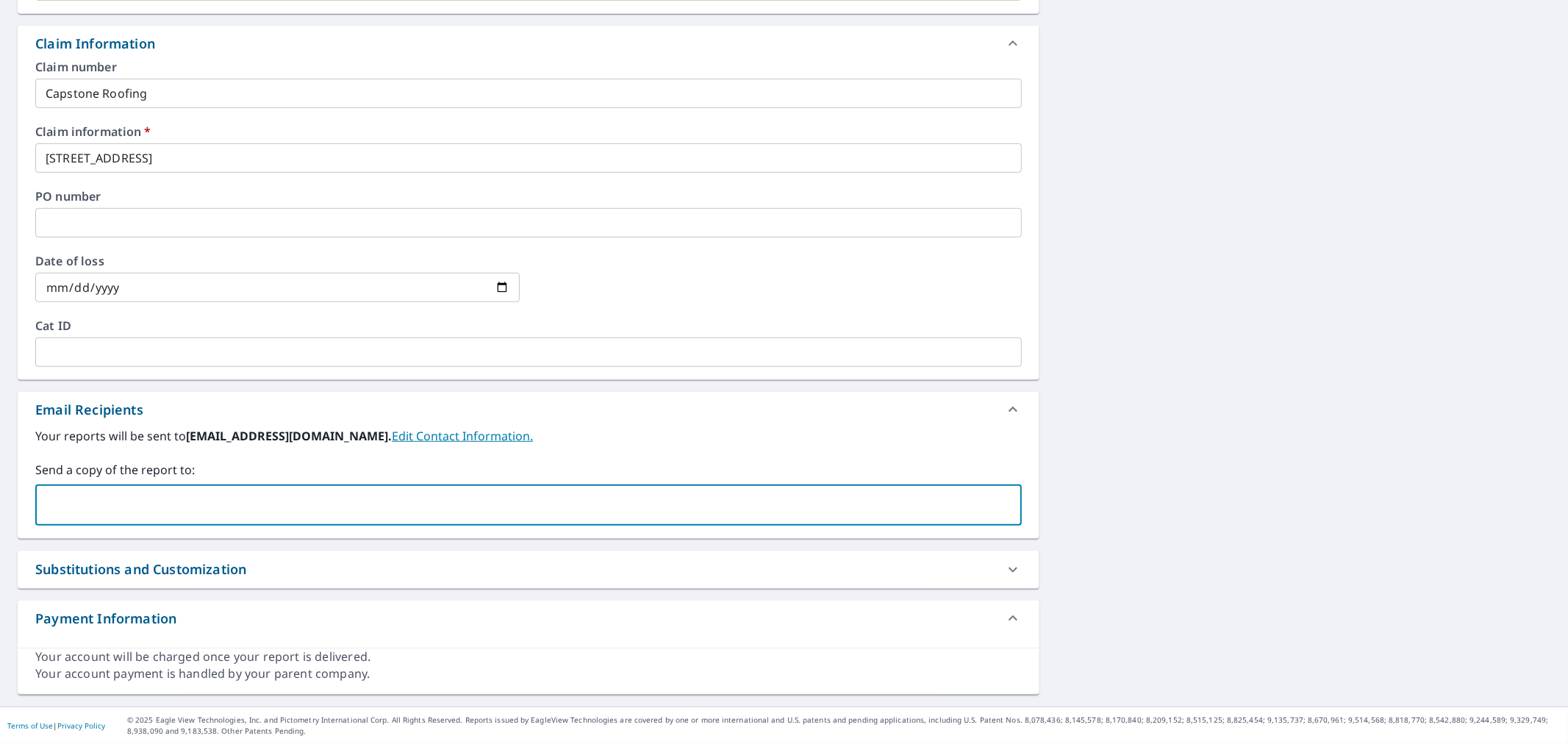
click at [442, 509] on input "text" at bounding box center [517, 505] width 951 height 28
paste input "[EMAIL_ADDRESS][DOMAIN_NAME]"
type input "[EMAIL_ADDRESS][DOMAIN_NAME]"
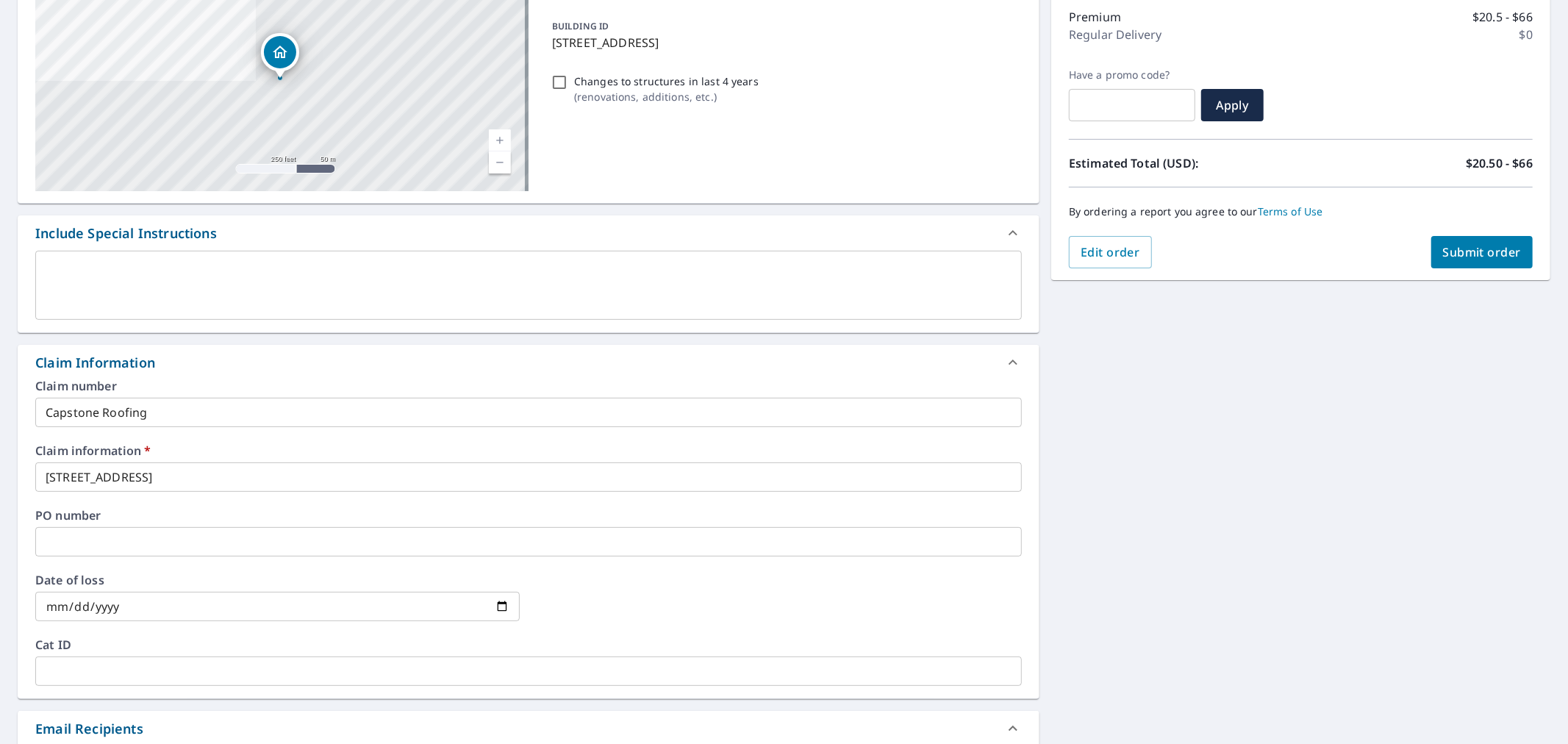
scroll to position [181, 0]
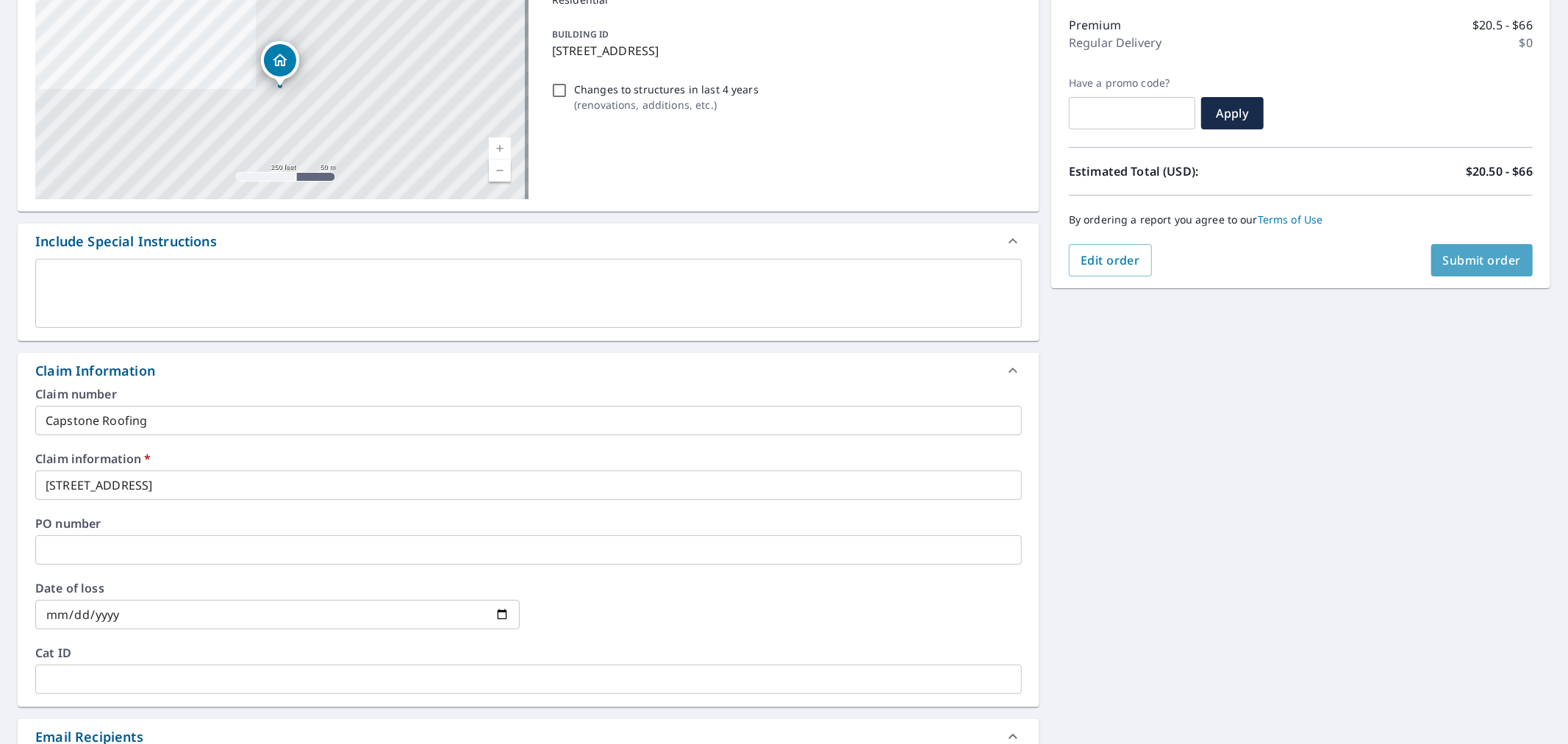
click at [1465, 265] on span "Submit order" at bounding box center [1481, 260] width 78 height 16
checkbox input "true"
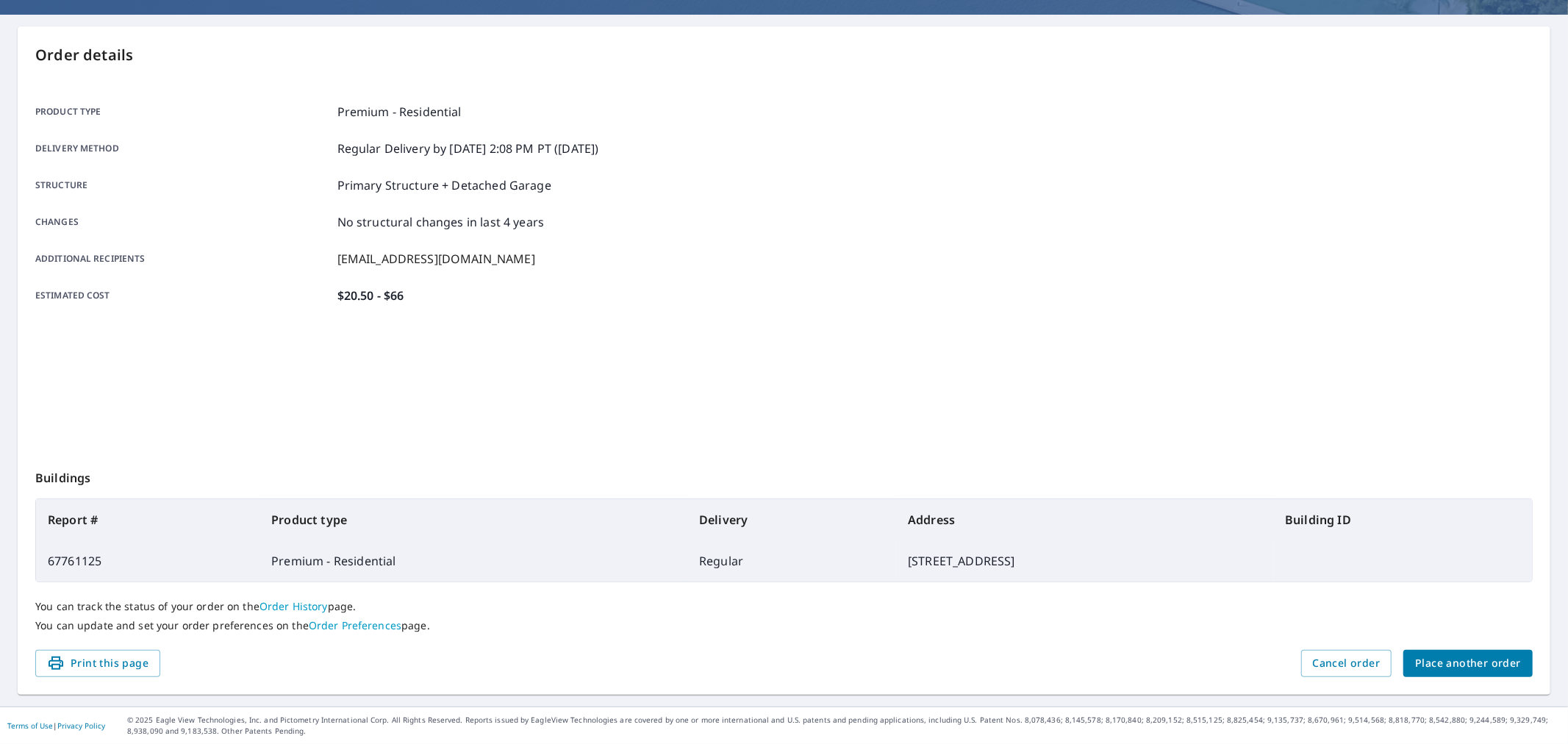
scroll to position [121, 0]
